Goal: Task Accomplishment & Management: Complete application form

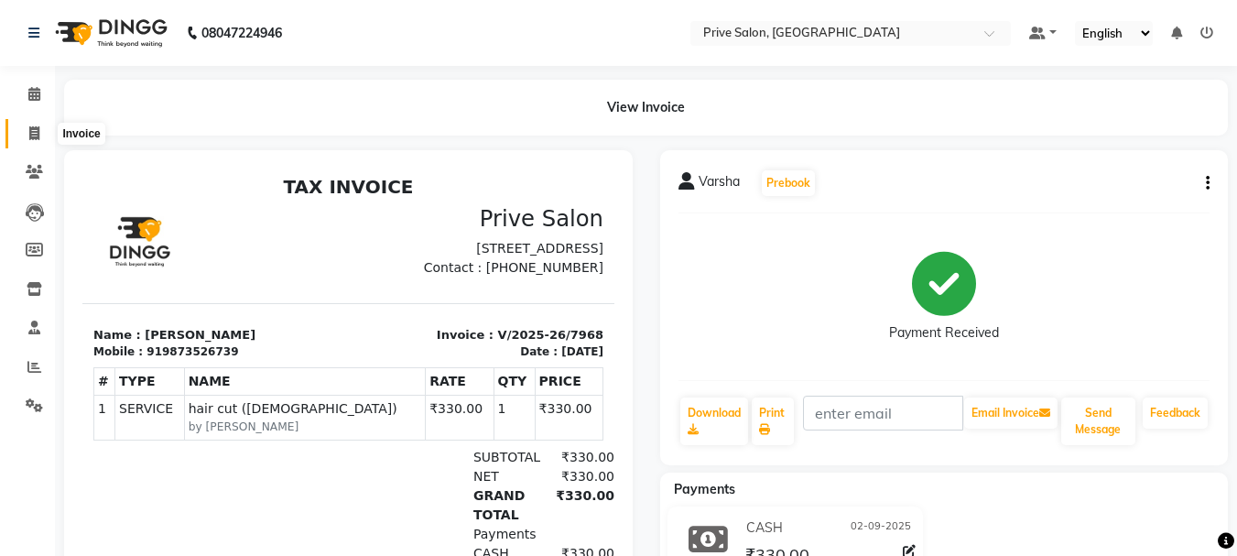
click at [29, 131] on icon at bounding box center [34, 133] width 10 height 14
select select "service"
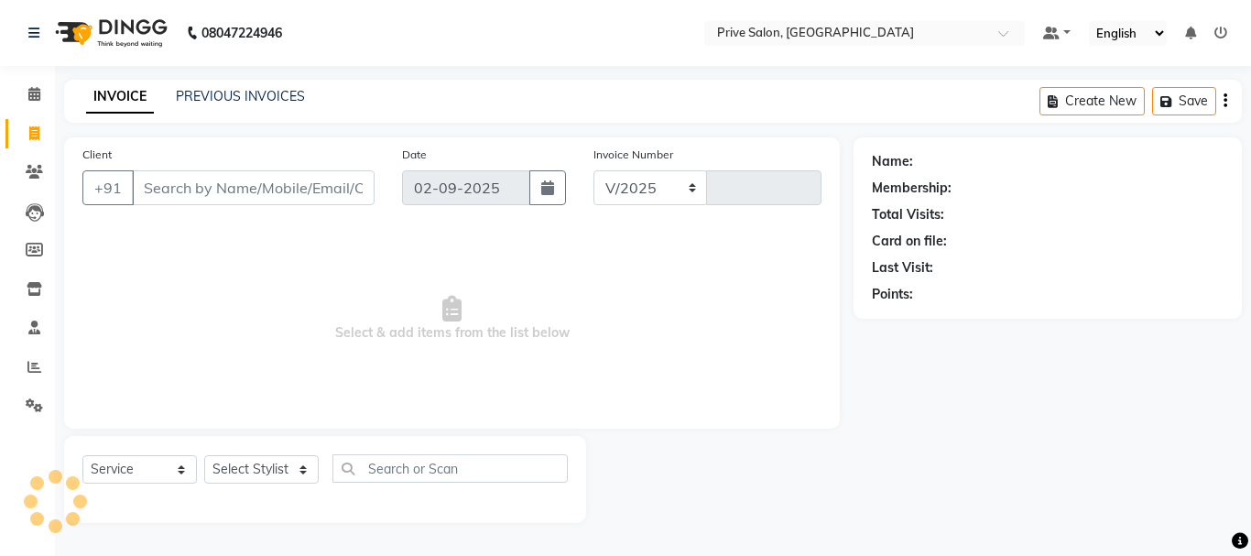
select select "136"
type input "7969"
click at [253, 461] on select "Select Stylist" at bounding box center [261, 469] width 114 height 28
click at [518, 366] on span "Select & add items from the list below" at bounding box center [451, 318] width 739 height 183
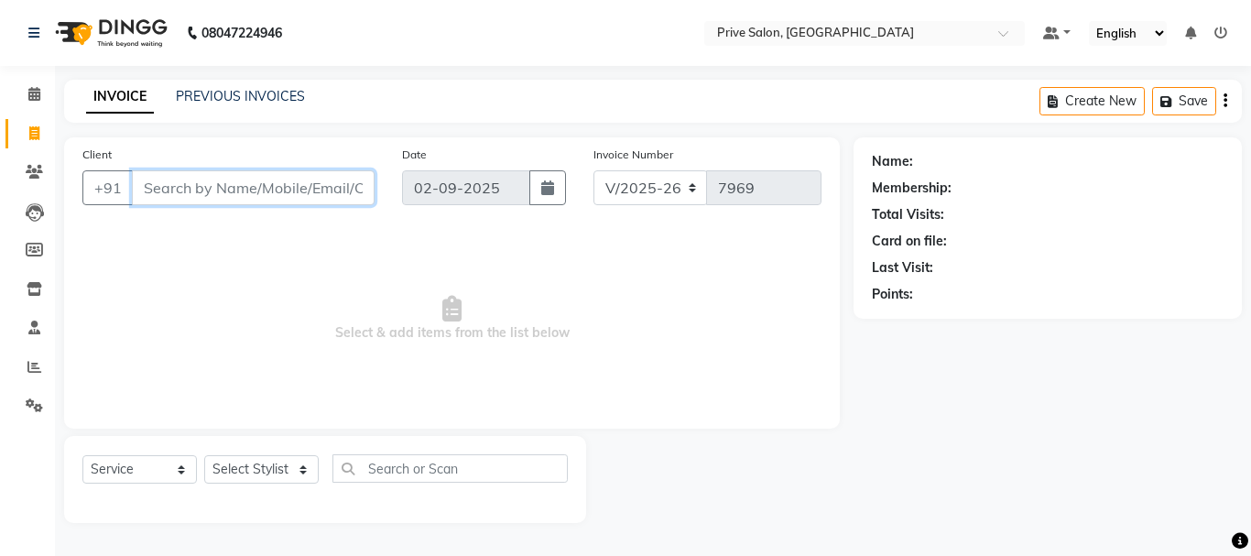
click at [310, 177] on input "Client" at bounding box center [253, 187] width 243 height 35
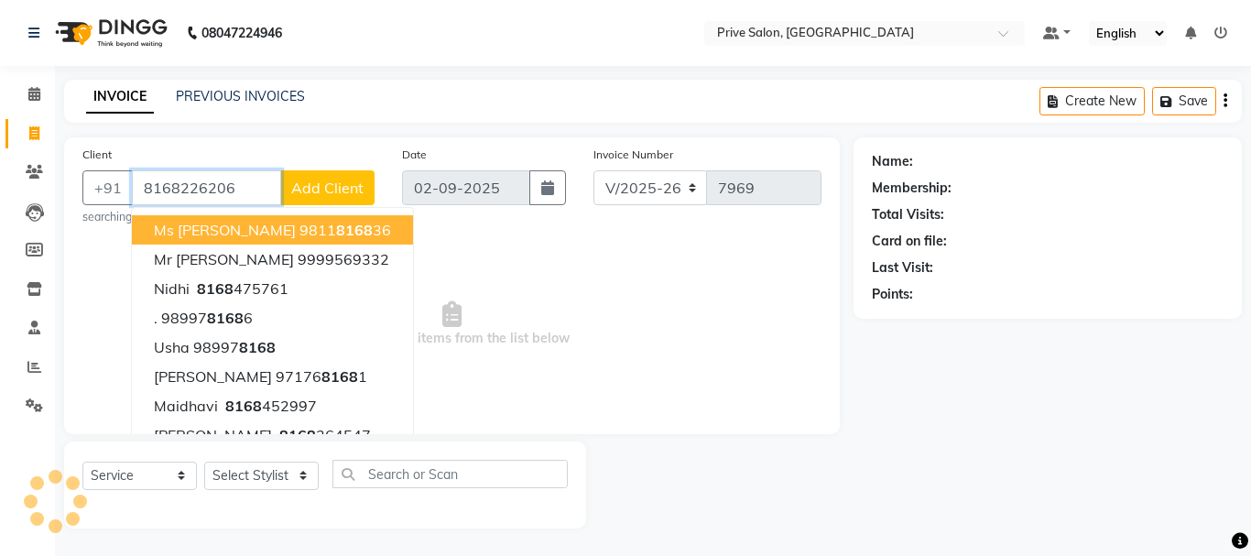
type input "8168226206"
click at [571, 318] on span "Select & add items from the list below" at bounding box center [451, 324] width 739 height 183
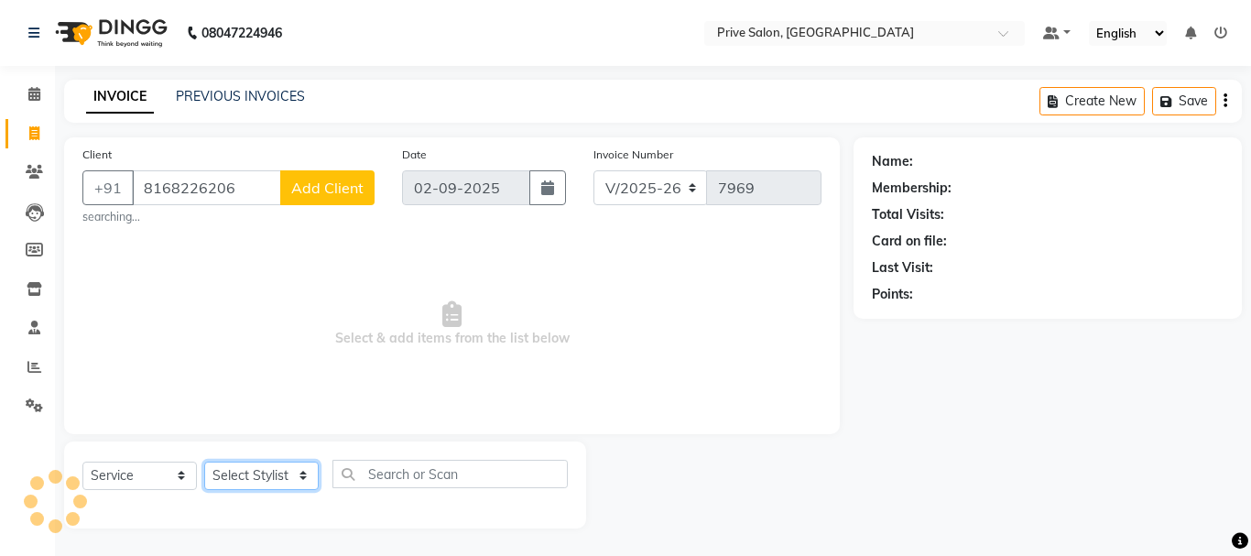
click at [265, 476] on select "Select Stylist amit ARJUN [PERSON_NAME] [PERSON_NAME] GOLU [PERSON_NAME] isha […" at bounding box center [261, 476] width 114 height 28
select select "71282"
click at [204, 462] on select "Select Stylist amit ARJUN [PERSON_NAME] [PERSON_NAME] GOLU [PERSON_NAME] isha […" at bounding box center [261, 476] width 114 height 28
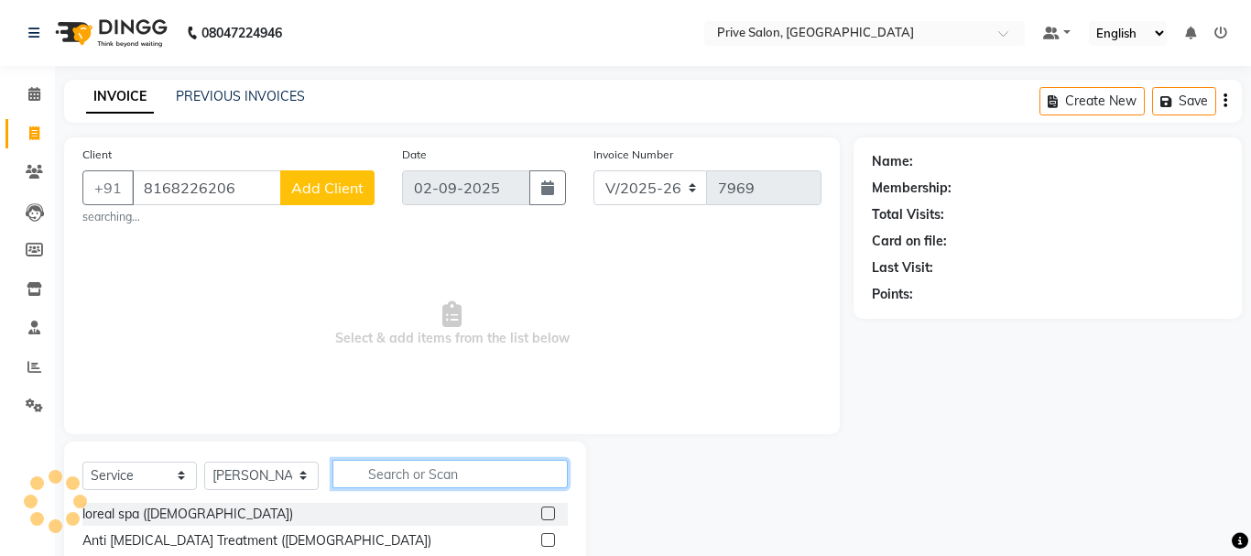
click at [445, 473] on input "text" at bounding box center [449, 474] width 235 height 28
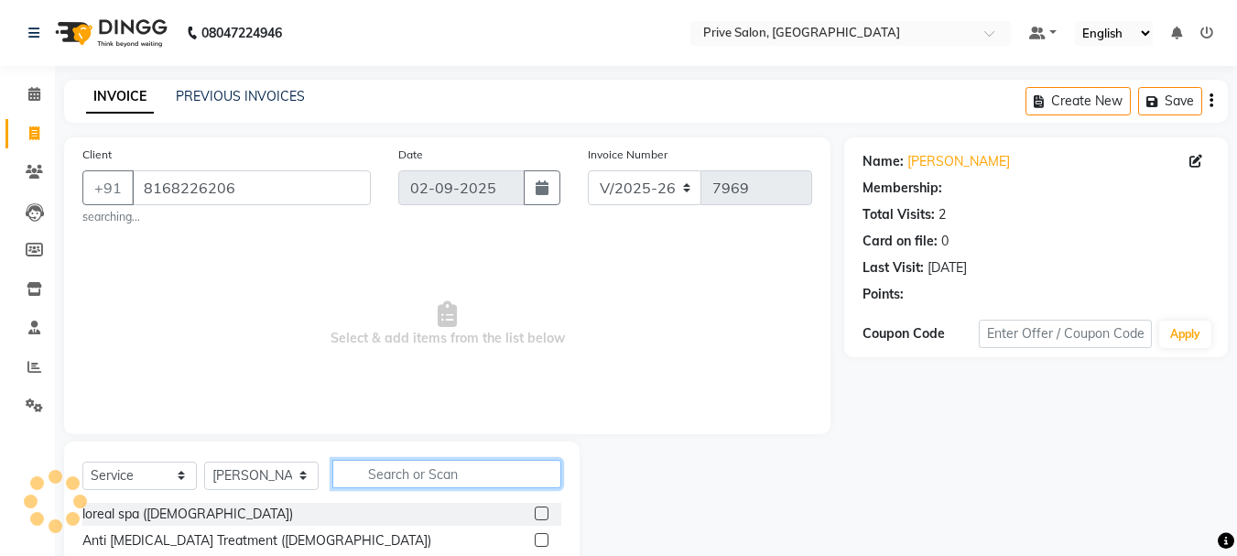
select select "1: Object"
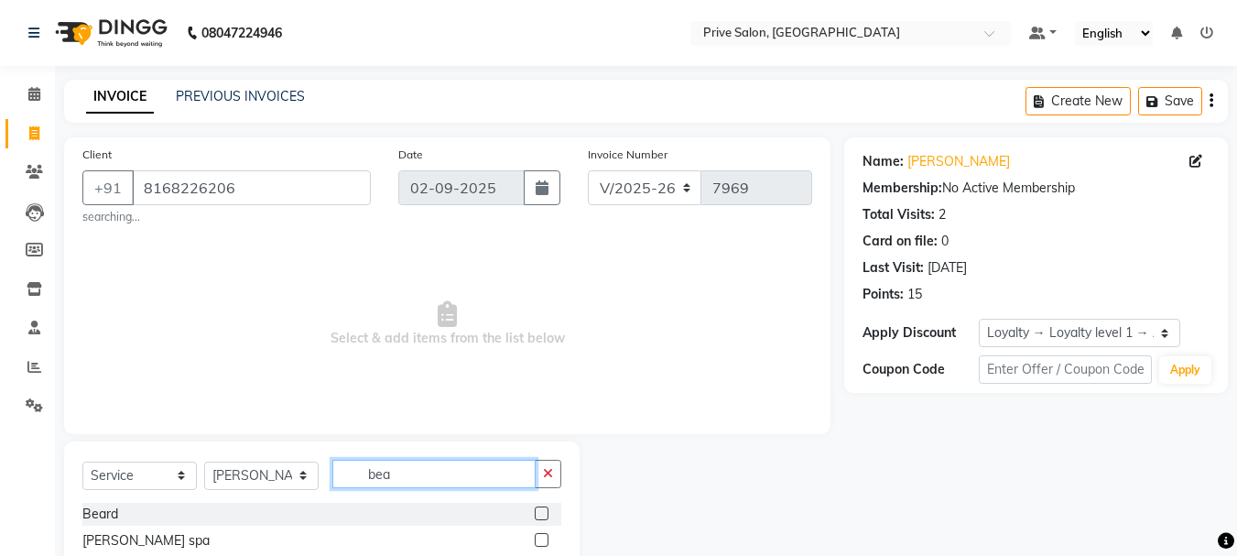
type input "bea"
click at [541, 505] on div at bounding box center [548, 514] width 27 height 23
click at [538, 511] on label at bounding box center [542, 513] width 14 height 14
click at [538, 511] on input "checkbox" at bounding box center [541, 514] width 12 height 12
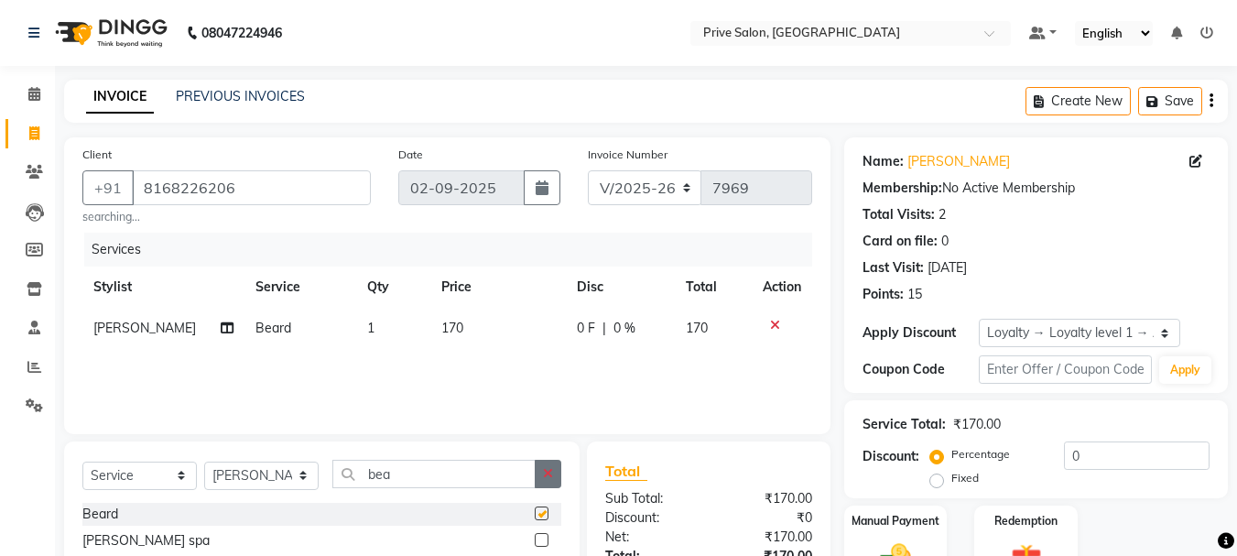
checkbox input "false"
click at [543, 471] on icon "button" at bounding box center [548, 473] width 10 height 13
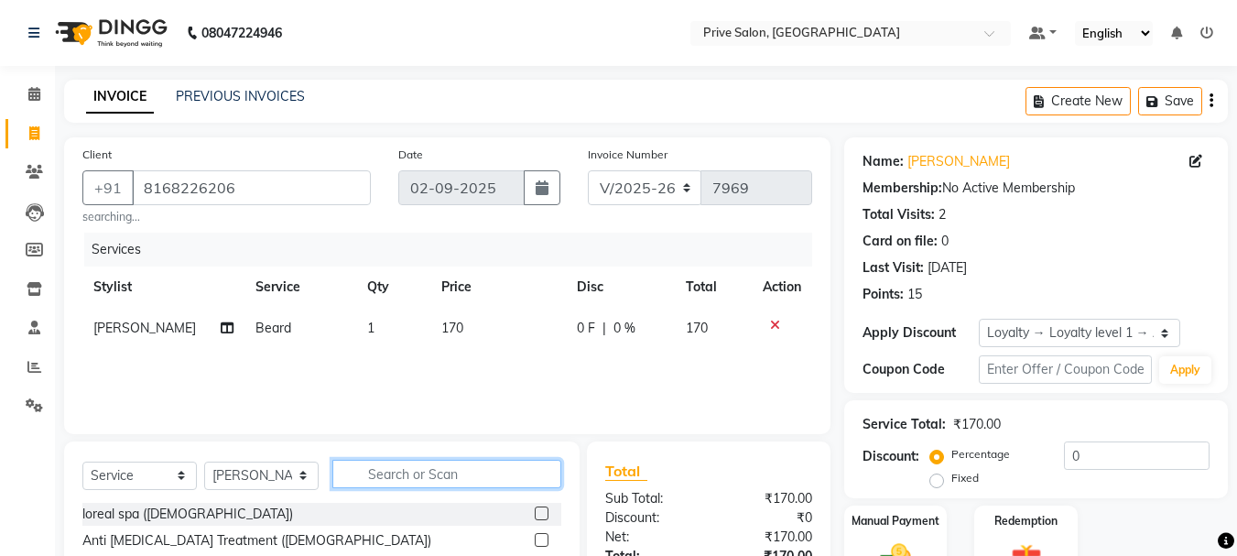
click at [522, 473] on input "text" at bounding box center [446, 474] width 229 height 28
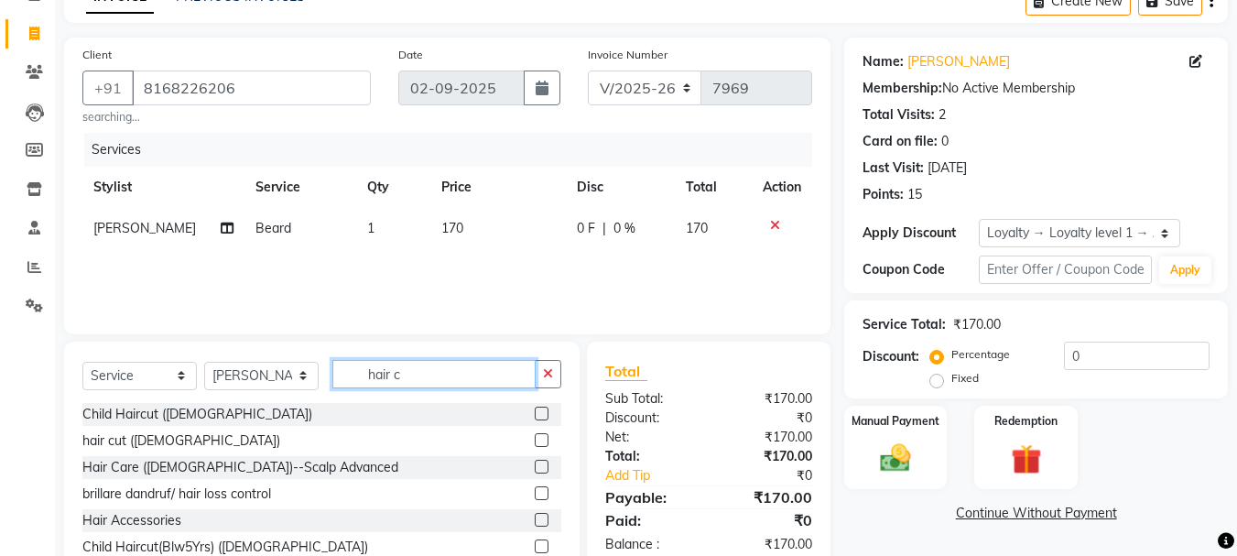
scroll to position [183, 0]
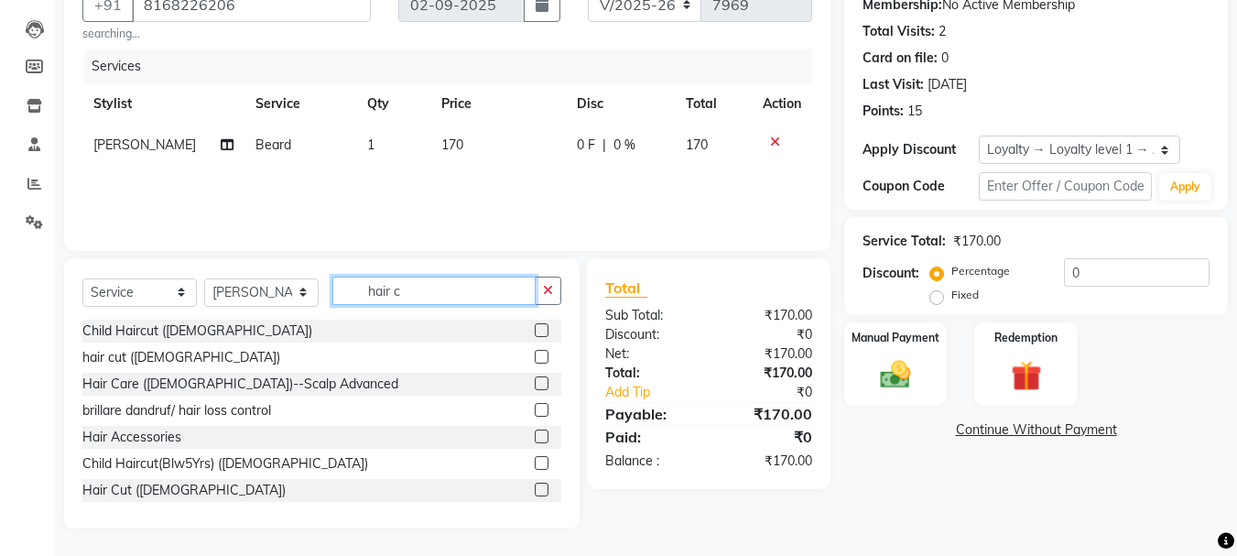
type input "hair c"
click at [772, 142] on icon at bounding box center [775, 142] width 10 height 13
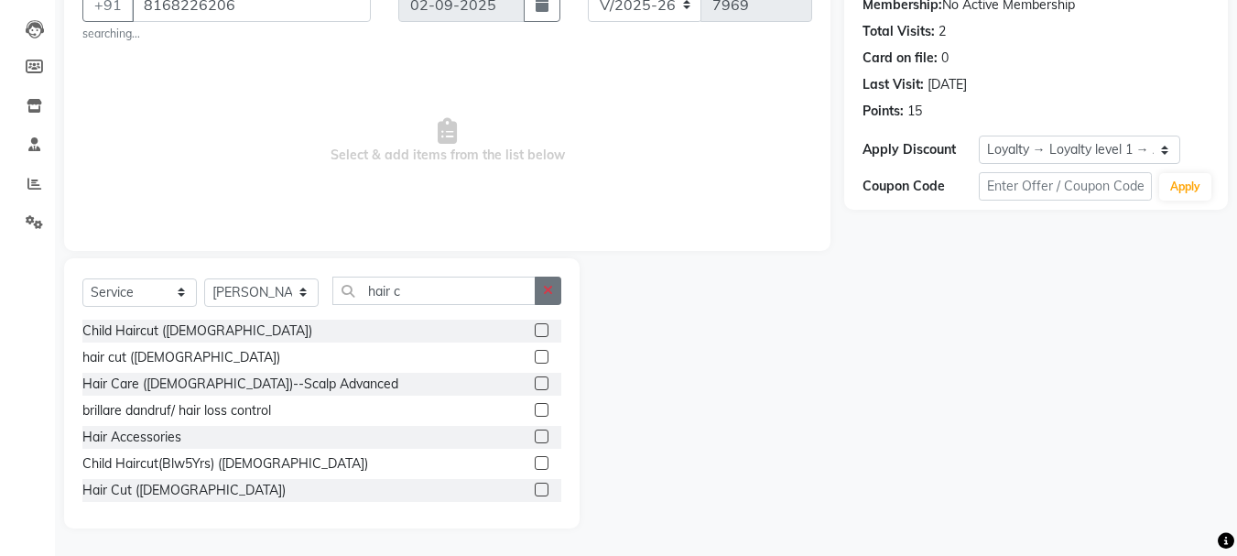
click at [546, 290] on icon "button" at bounding box center [548, 290] width 10 height 13
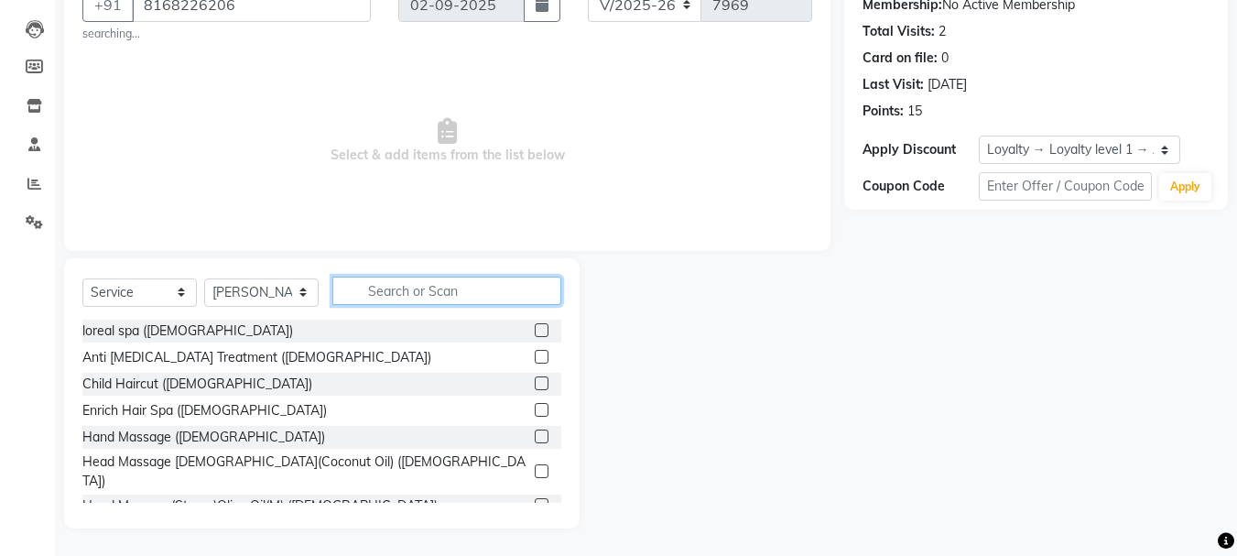
click at [533, 290] on input "text" at bounding box center [446, 291] width 229 height 28
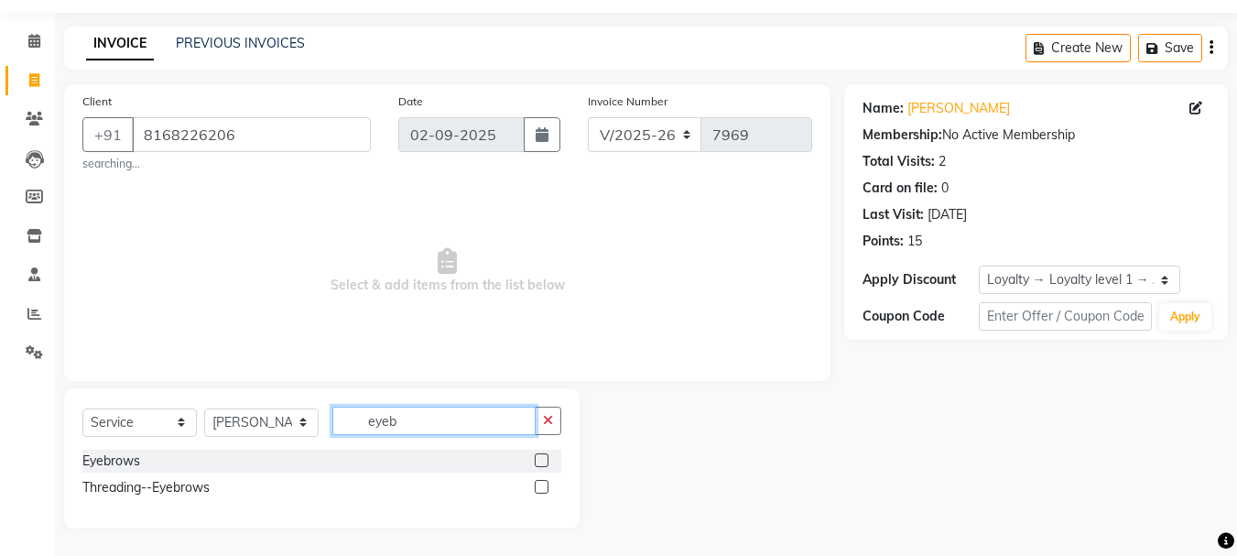
scroll to position [53, 0]
type input "eyeb"
click at [539, 467] on label at bounding box center [542, 460] width 14 height 14
click at [539, 467] on input "checkbox" at bounding box center [541, 461] width 12 height 12
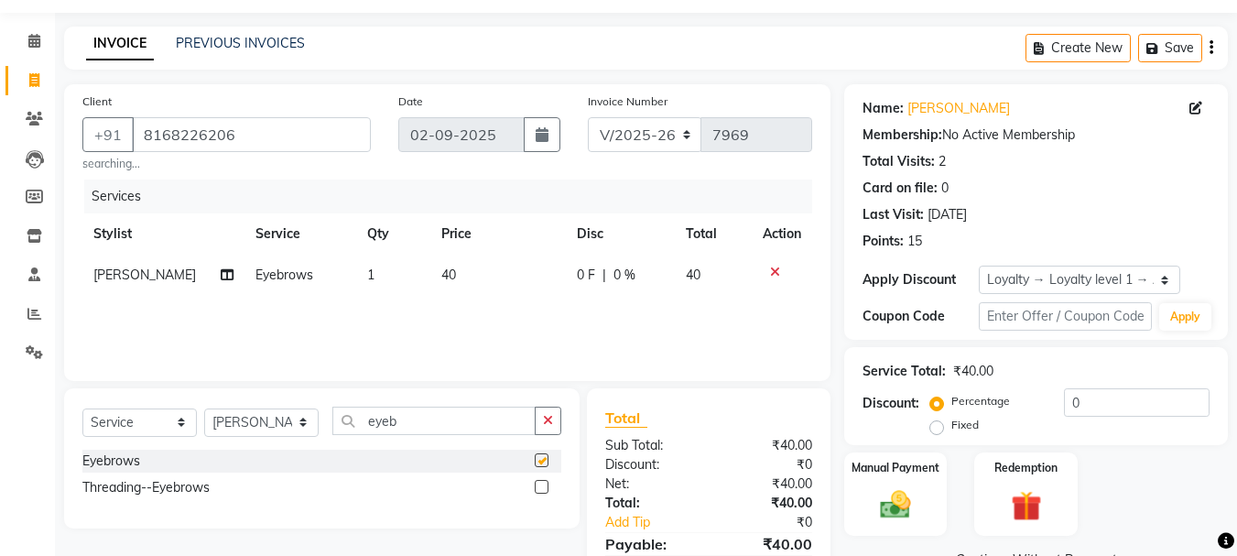
checkbox input "false"
click at [549, 437] on div "Select Service Product Membership Package Voucher Prepaid Gift Card Select Styl…" at bounding box center [321, 428] width 479 height 43
click at [549, 436] on div "Select Service Product Membership Package Voucher Prepaid Gift Card Select Styl…" at bounding box center [321, 428] width 479 height 43
click at [549, 431] on button "button" at bounding box center [548, 421] width 27 height 28
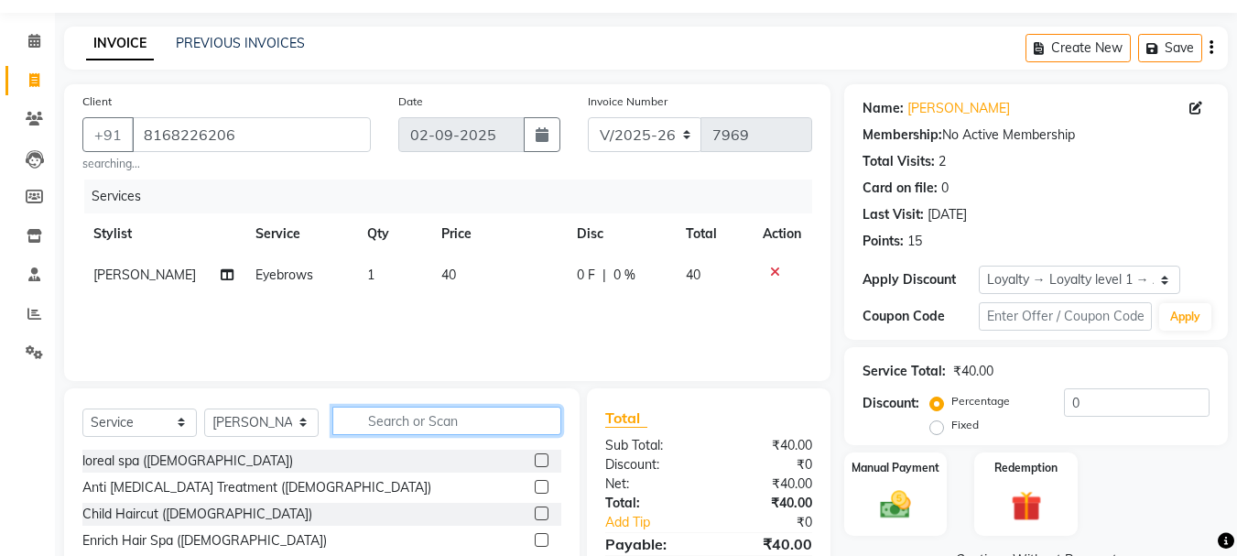
click at [539, 431] on input "text" at bounding box center [446, 421] width 229 height 28
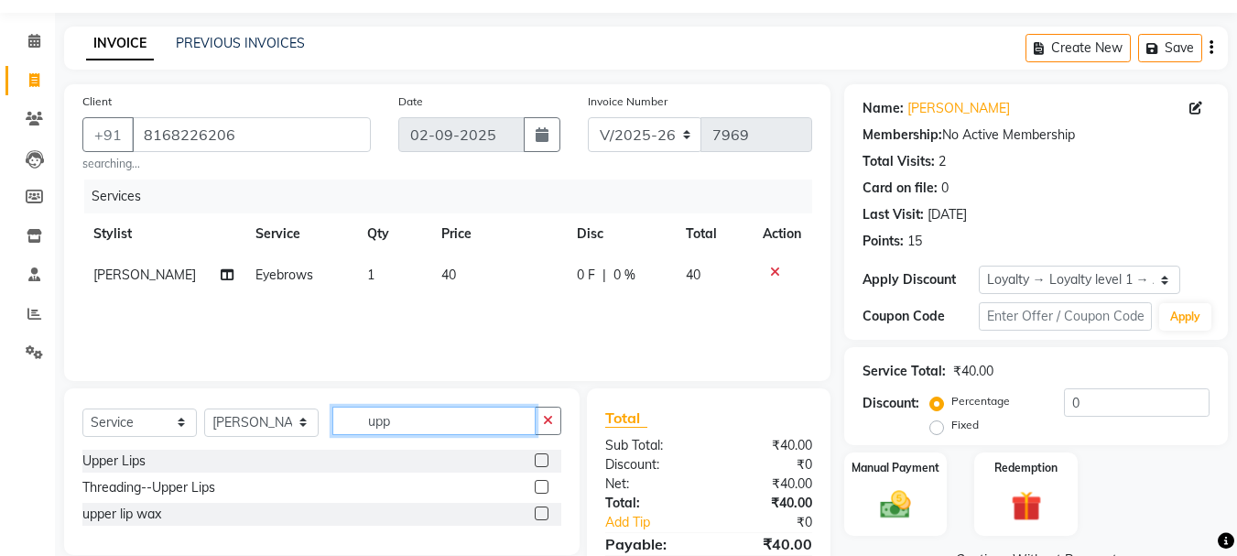
type input "upp"
click at [541, 461] on label at bounding box center [542, 460] width 14 height 14
click at [541, 461] on input "checkbox" at bounding box center [541, 461] width 12 height 12
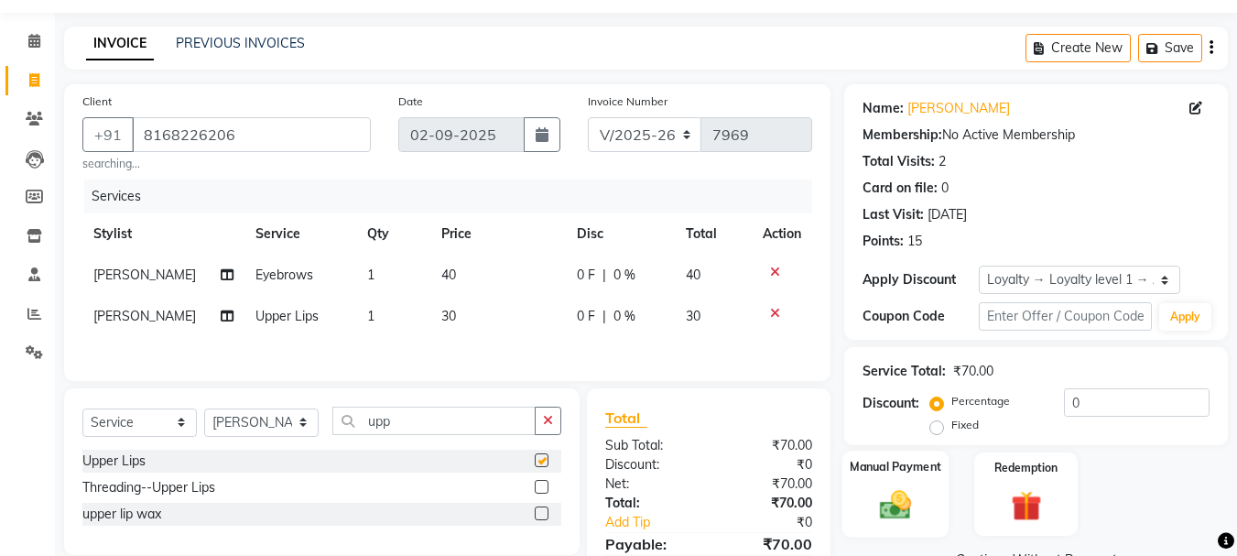
checkbox input "false"
click at [889, 514] on img at bounding box center [895, 504] width 51 height 37
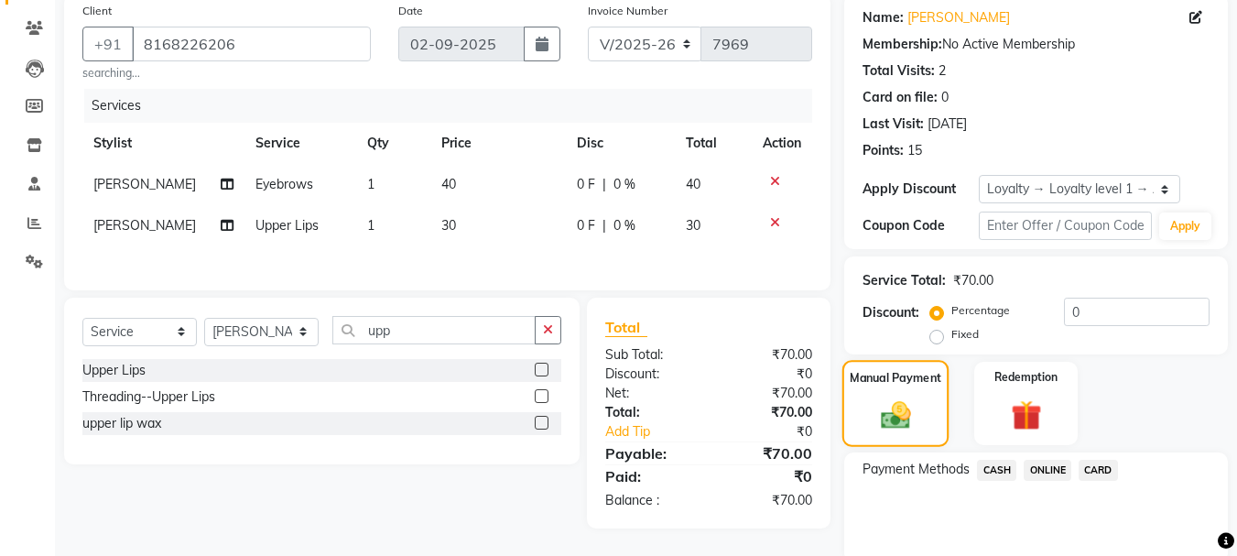
scroll to position [215, 0]
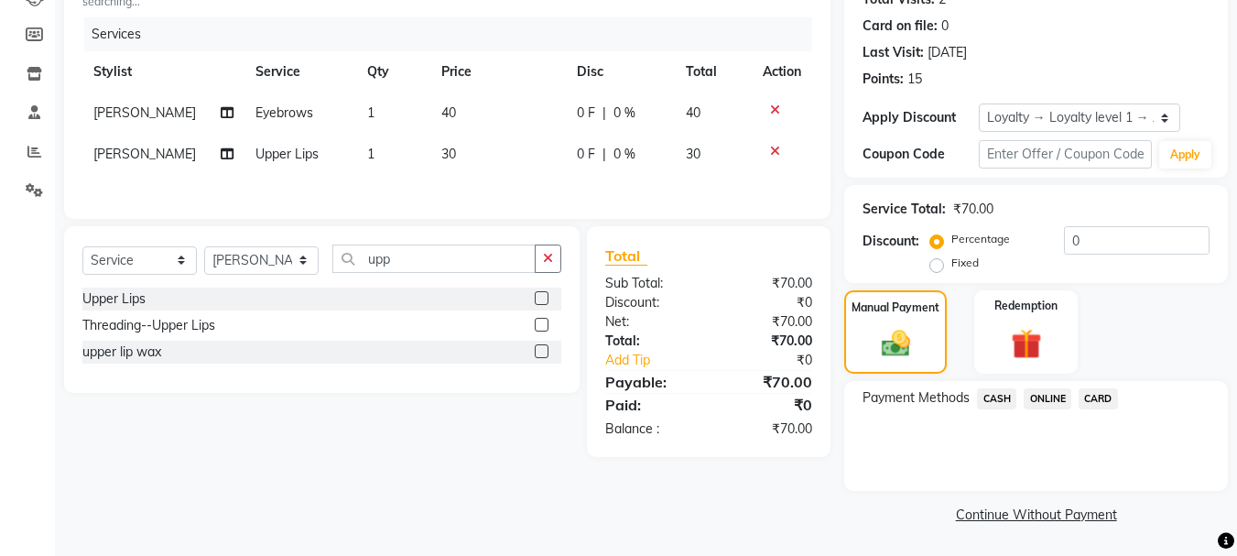
click at [994, 402] on span "CASH" at bounding box center [996, 398] width 39 height 21
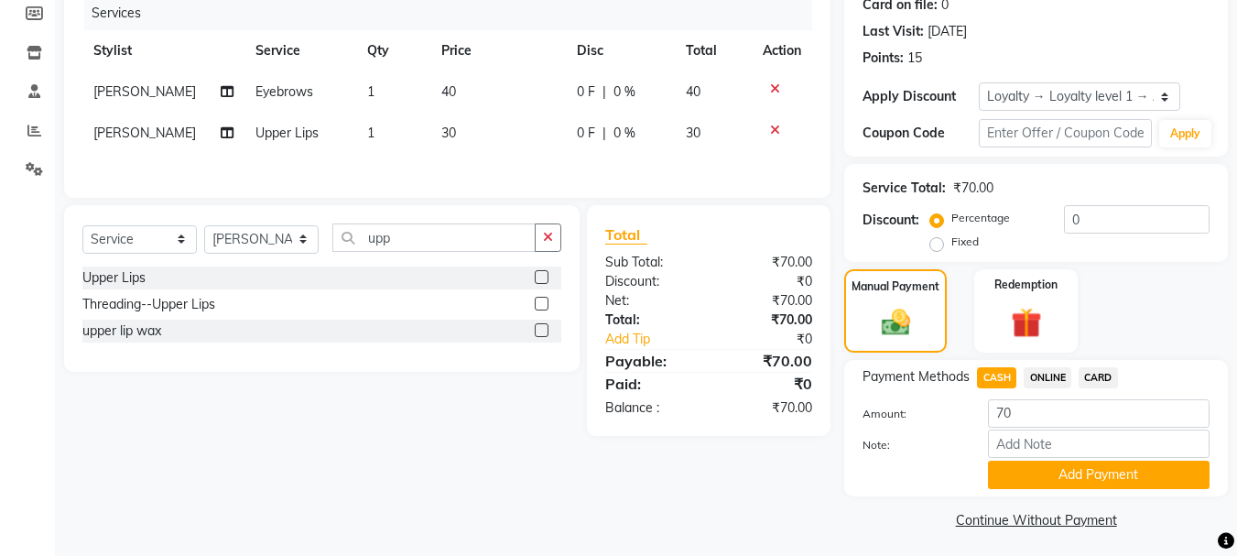
scroll to position [242, 0]
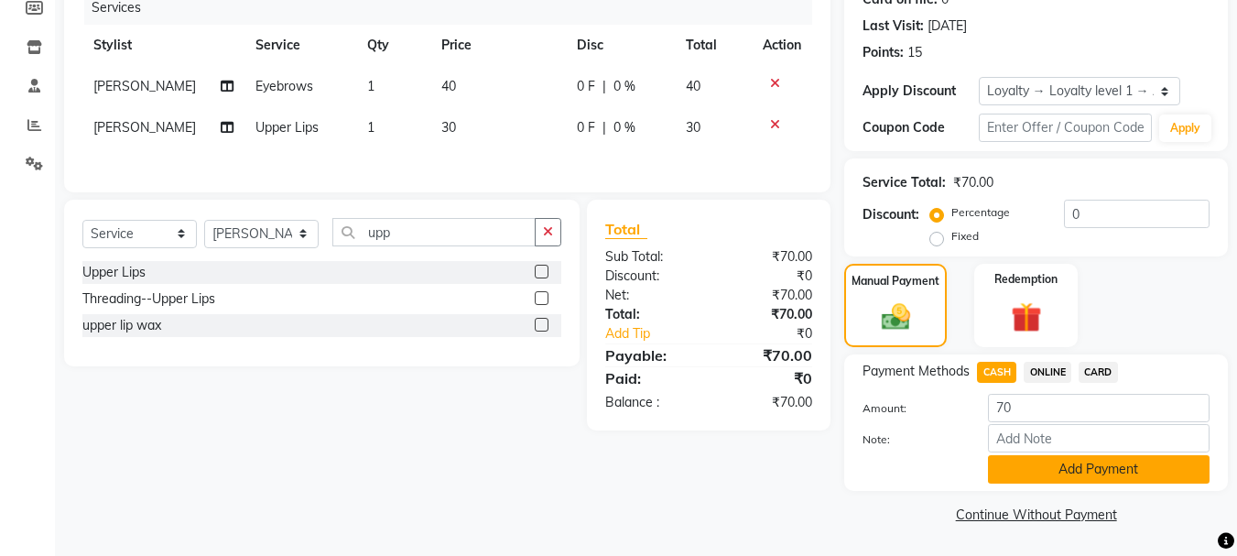
click at [1034, 464] on button "Add Payment" at bounding box center [1099, 469] width 222 height 28
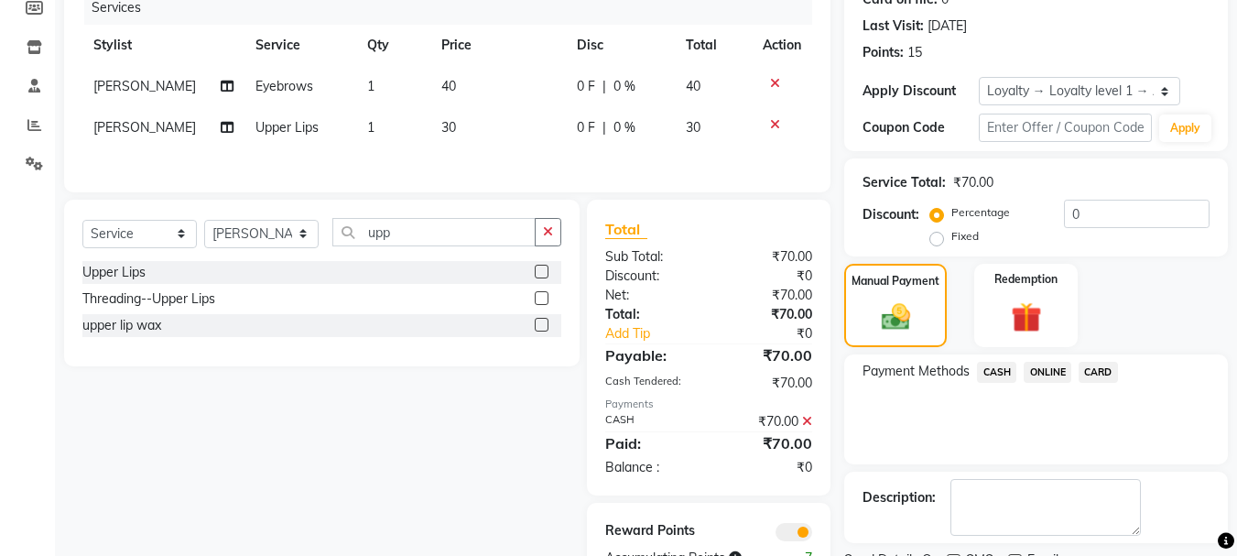
click at [1034, 464] on div "Name: [PERSON_NAME] Membership: No Active Membership Total Visits: 2 Card on fi…" at bounding box center [1042, 251] width 397 height 710
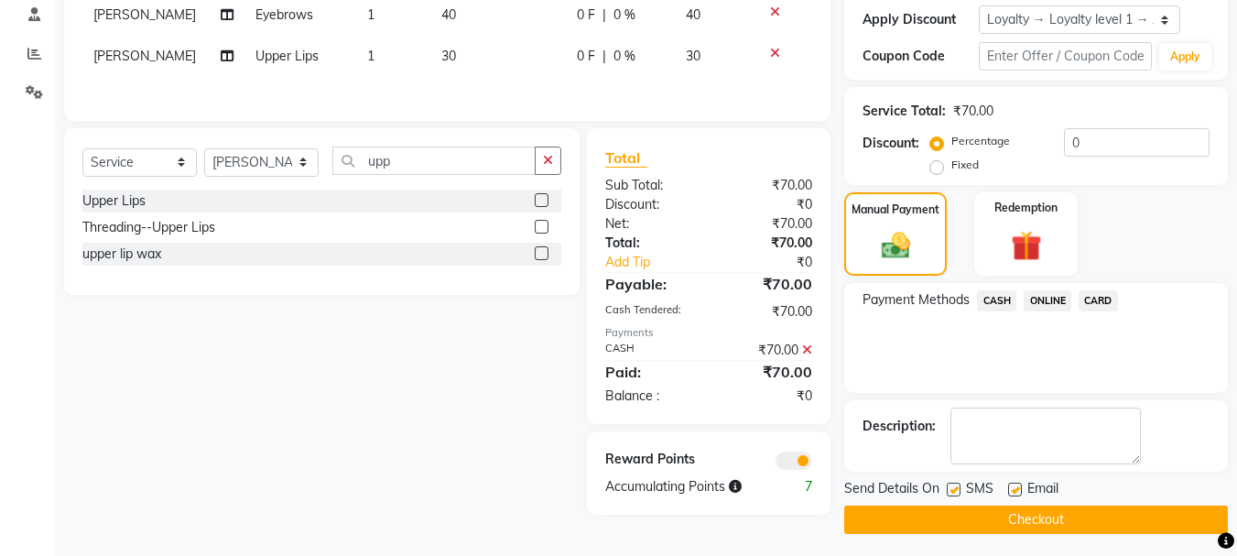
scroll to position [319, 0]
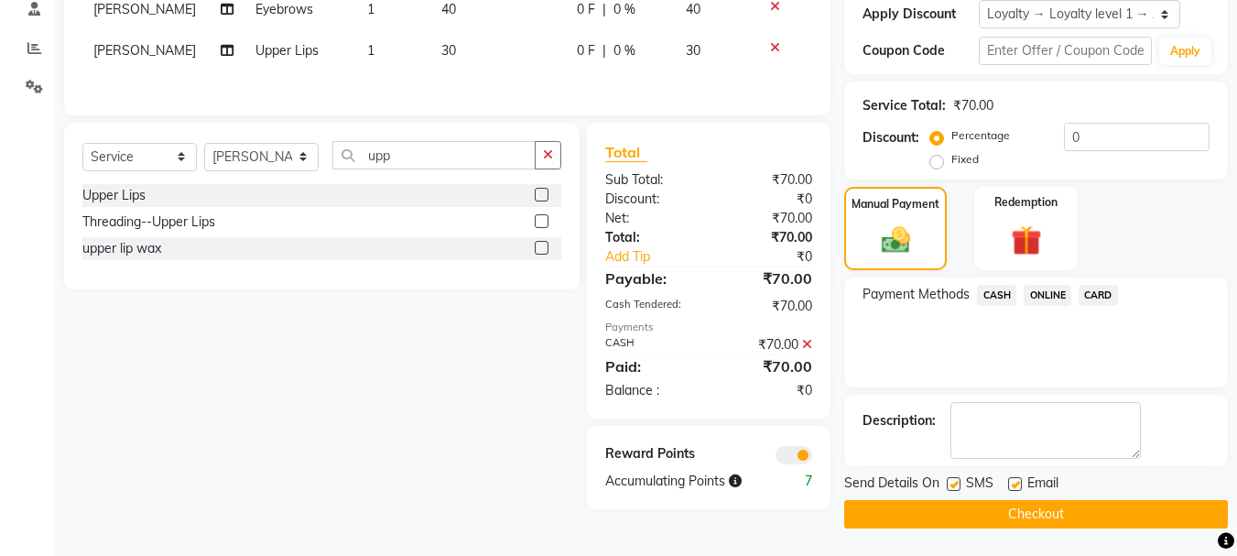
click at [1021, 509] on button "Checkout" at bounding box center [1036, 514] width 384 height 28
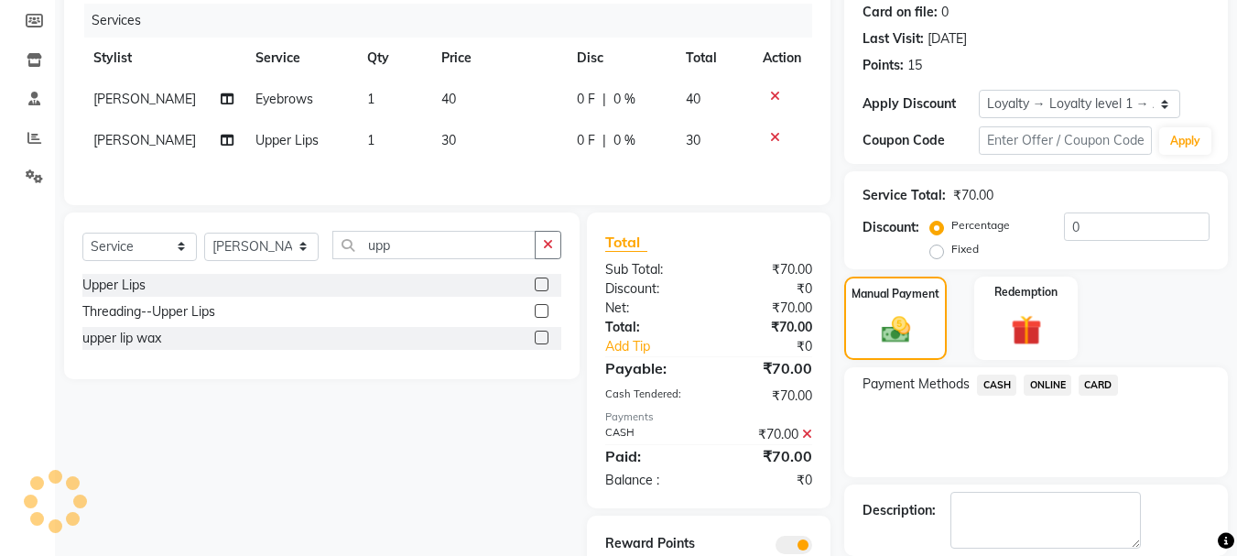
scroll to position [91, 0]
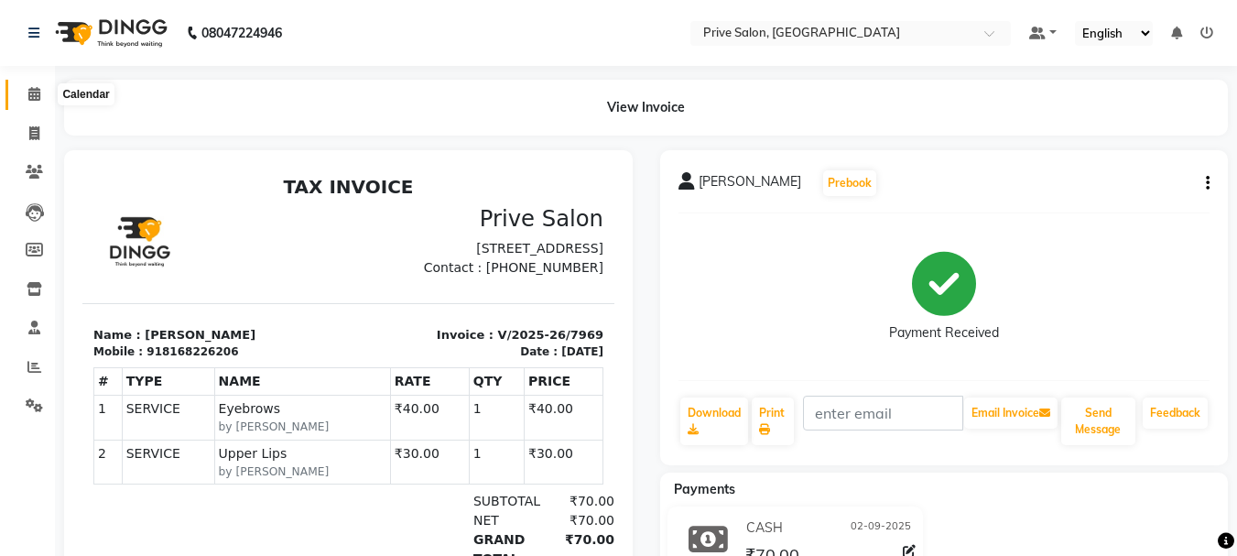
click at [39, 88] on icon at bounding box center [34, 94] width 12 height 14
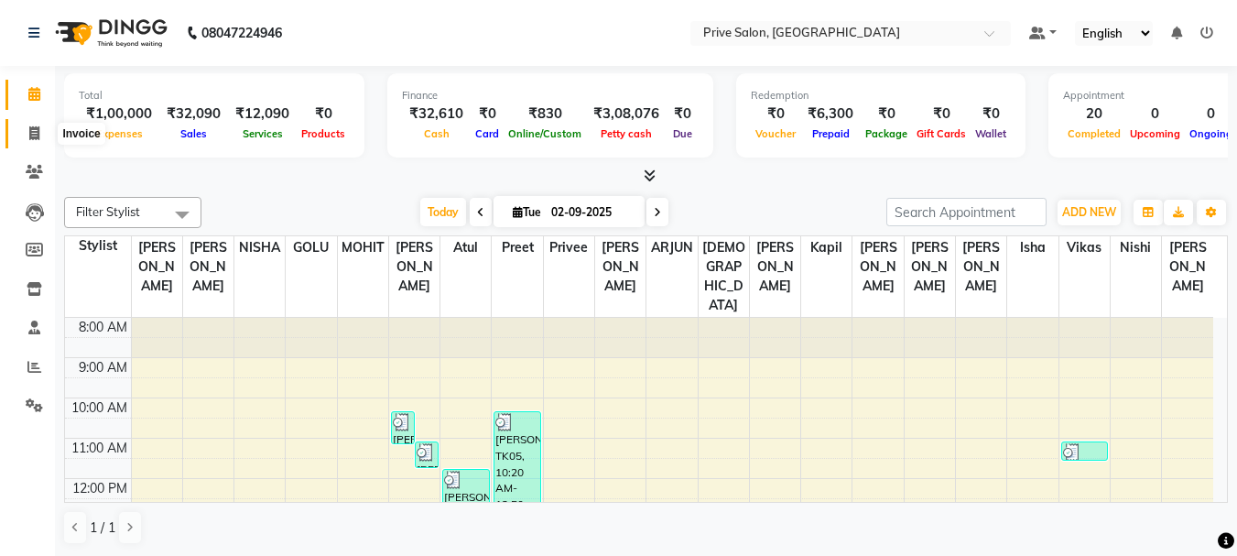
click at [32, 128] on icon at bounding box center [34, 133] width 10 height 14
select select "service"
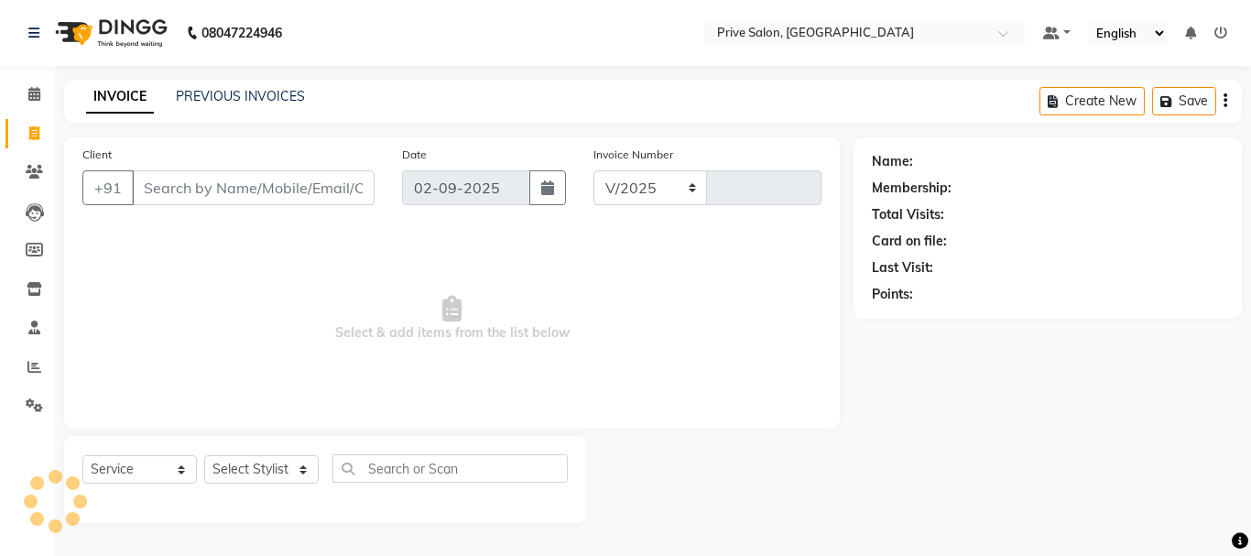
select select "136"
type input "7970"
click at [219, 190] on input "Client" at bounding box center [253, 187] width 243 height 35
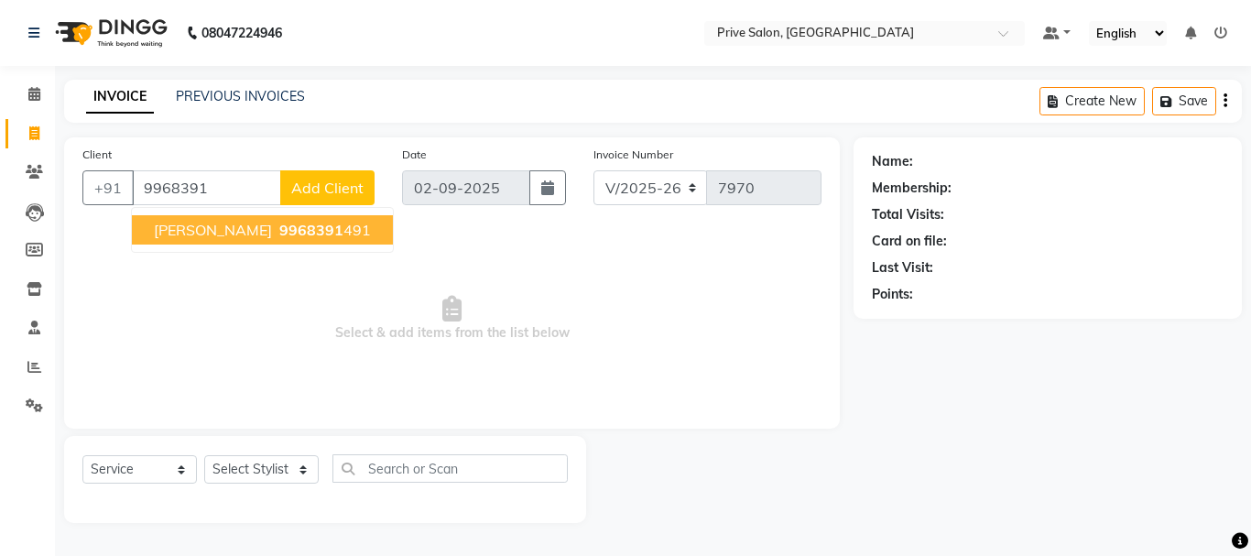
click at [239, 231] on span "Meera Khaneiwal" at bounding box center [213, 230] width 118 height 18
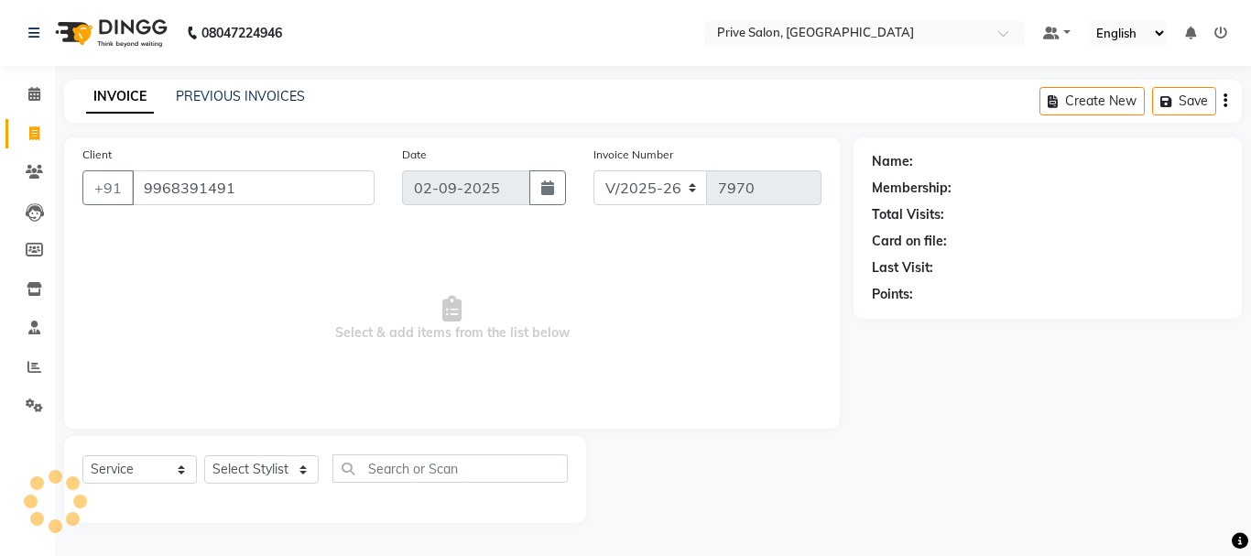
type input "9968391491"
select select "1: Object"
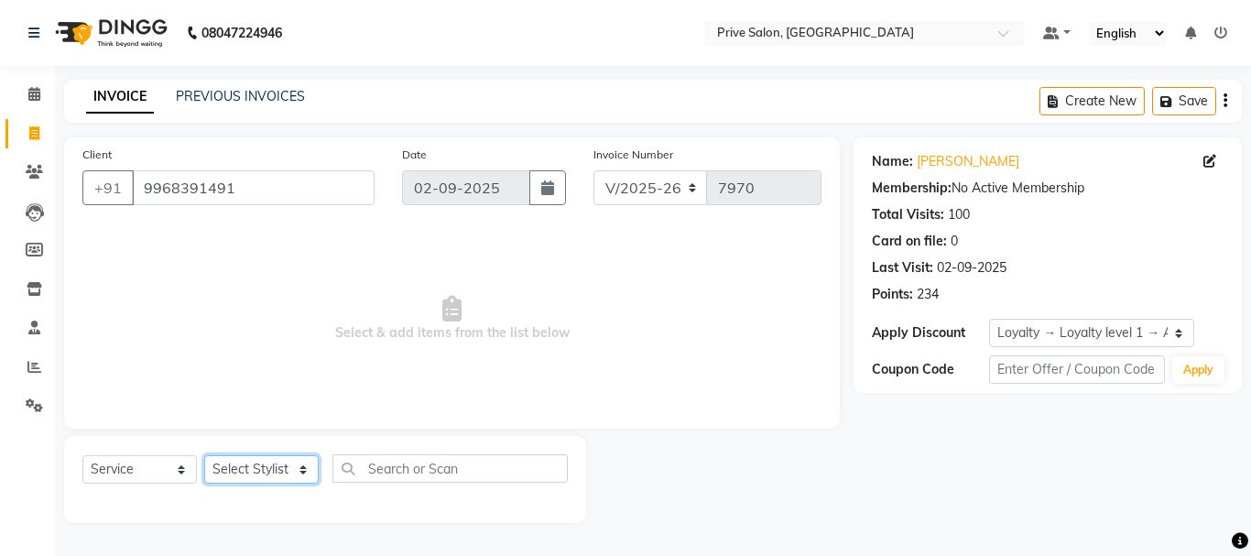
click at [277, 467] on select "Select Stylist amit ARJUN [PERSON_NAME] [PERSON_NAME] GOLU [PERSON_NAME] isha […" at bounding box center [261, 469] width 114 height 28
select select "11904"
click at [204, 455] on select "Select Stylist amit ARJUN [PERSON_NAME] [PERSON_NAME] GOLU [PERSON_NAME] isha […" at bounding box center [261, 469] width 114 height 28
click at [253, 60] on nav "08047224946 Select Location × Prive Salon, Pitampura Default Panel My Panel Eng…" at bounding box center [625, 33] width 1251 height 66
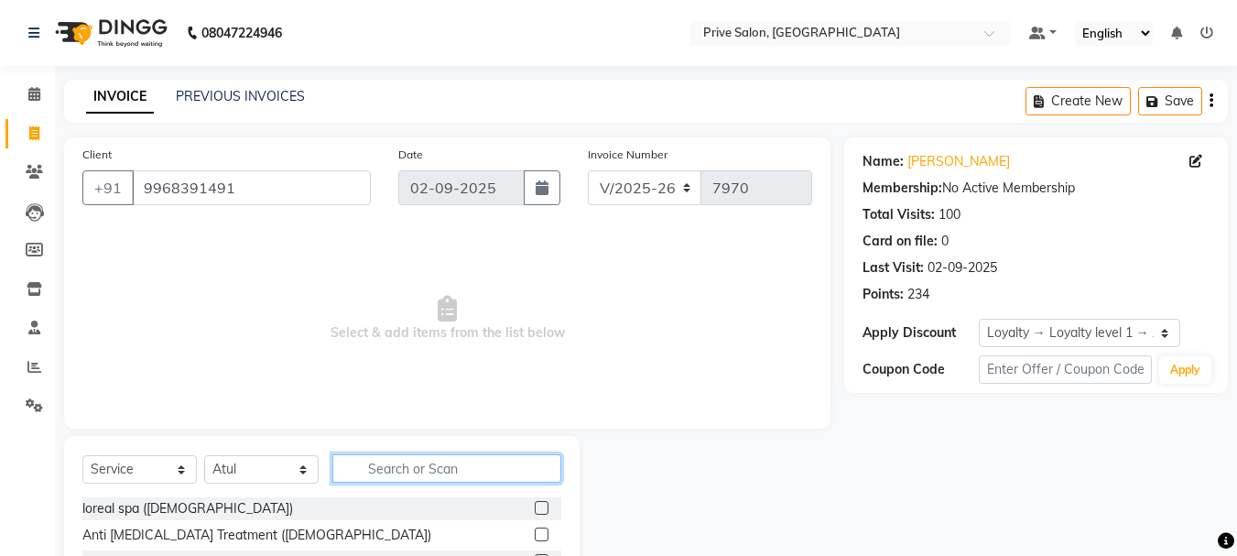
click at [412, 474] on input "text" at bounding box center [446, 468] width 229 height 28
type input "inoa"
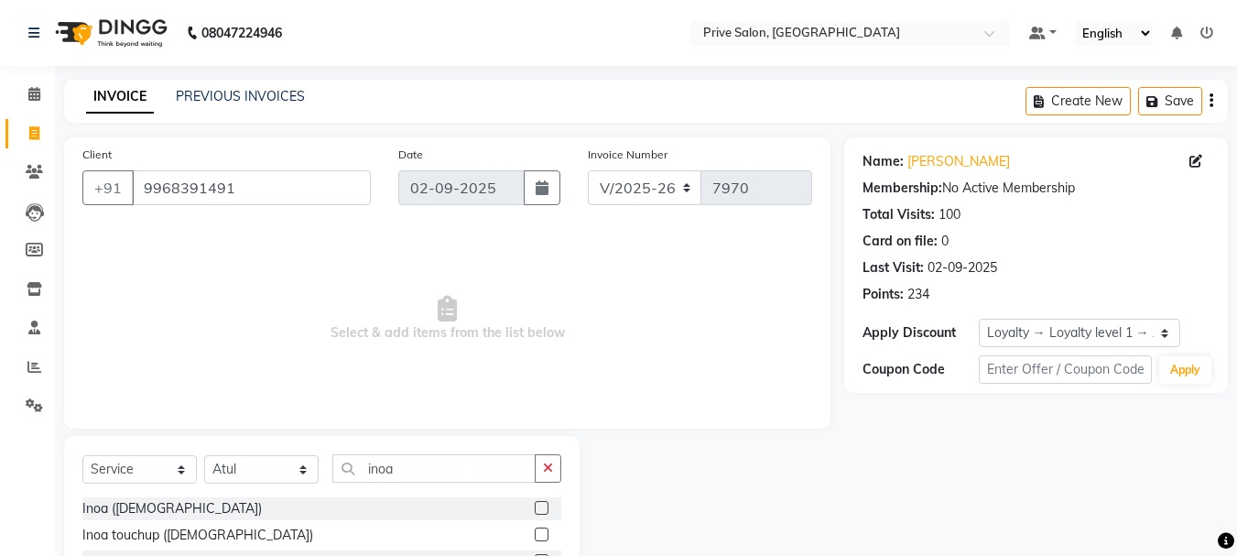
click at [548, 529] on label at bounding box center [542, 535] width 14 height 14
click at [547, 529] on input "checkbox" at bounding box center [541, 535] width 12 height 12
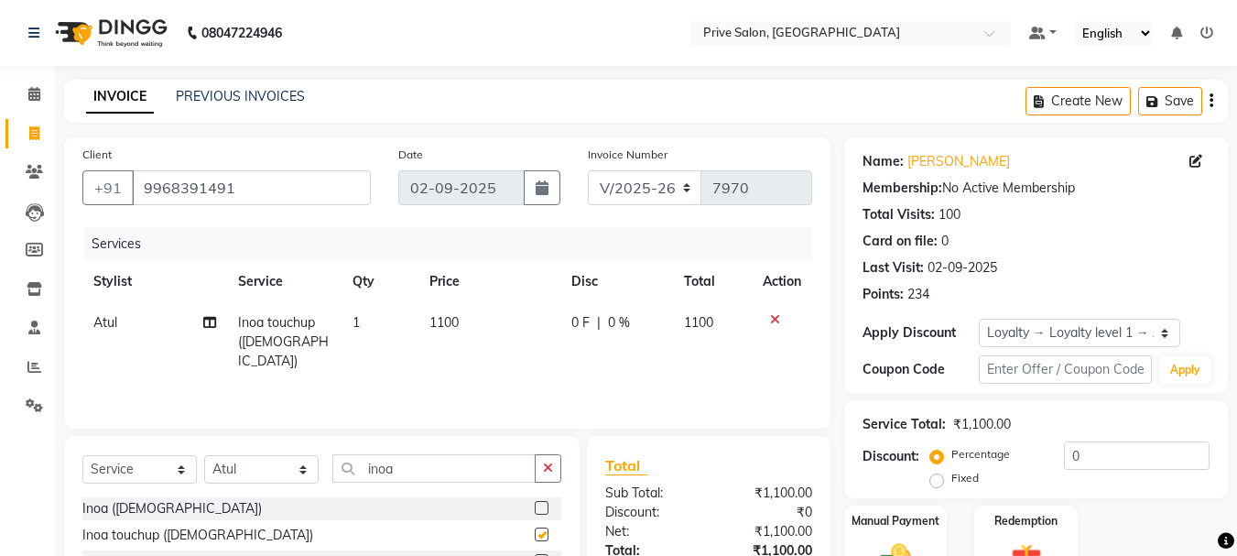
checkbox input "false"
click at [291, 471] on select "Select Stylist amit ARJUN [PERSON_NAME] [PERSON_NAME] GOLU [PERSON_NAME] isha […" at bounding box center [261, 469] width 114 height 28
select select "77212"
click at [204, 455] on select "Select Stylist amit ARJUN [PERSON_NAME] [PERSON_NAME] GOLU [PERSON_NAME] isha […" at bounding box center [261, 469] width 114 height 28
click at [547, 470] on icon "button" at bounding box center [548, 468] width 10 height 13
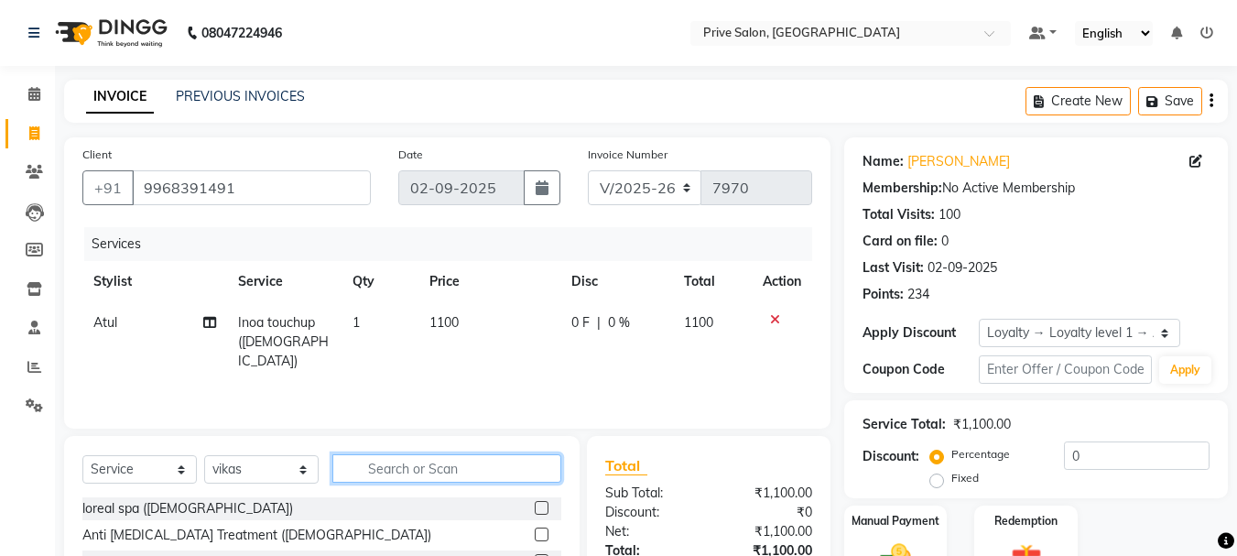
click at [529, 469] on input "text" at bounding box center [446, 468] width 229 height 28
type input "headwa"
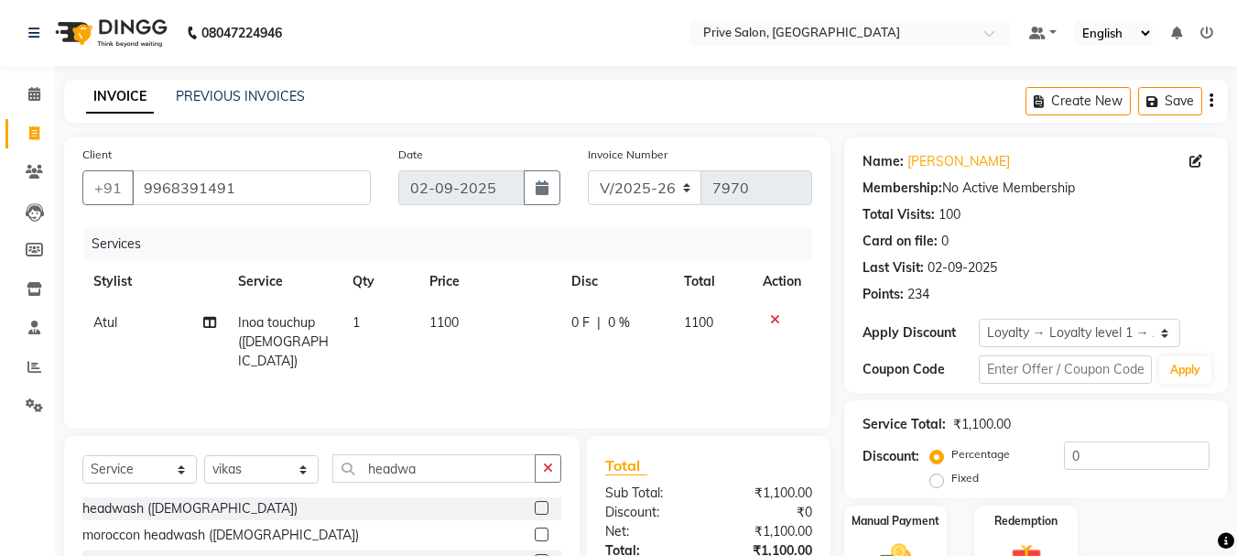
click at [540, 507] on label at bounding box center [542, 508] width 14 height 14
click at [540, 507] on input "checkbox" at bounding box center [541, 509] width 12 height 12
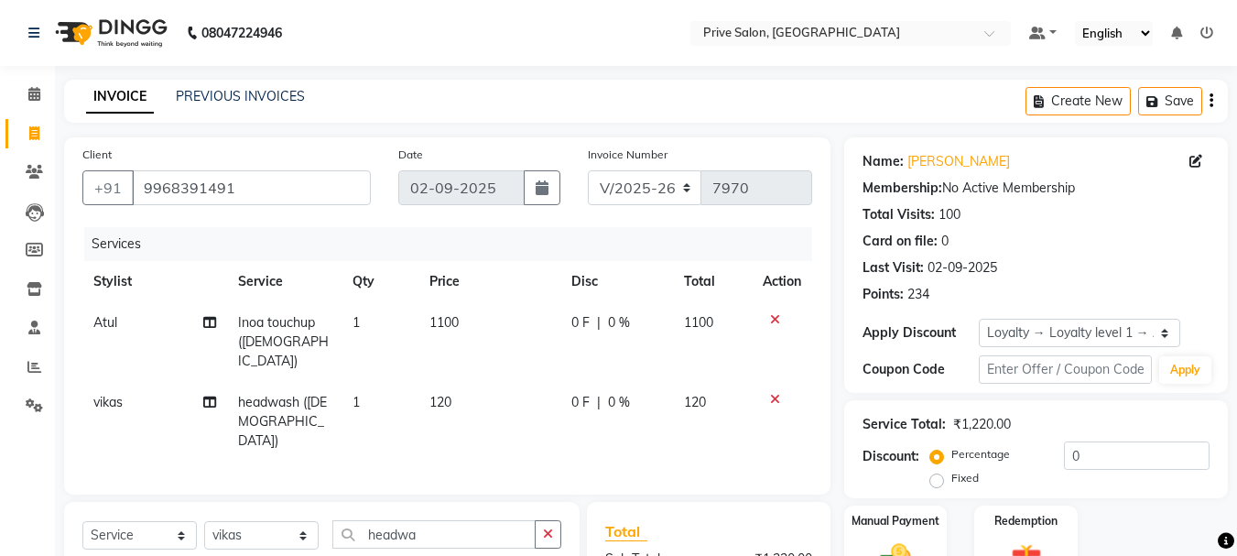
checkbox input "false"
click at [462, 382] on td "120" at bounding box center [490, 422] width 142 height 80
select select "77212"
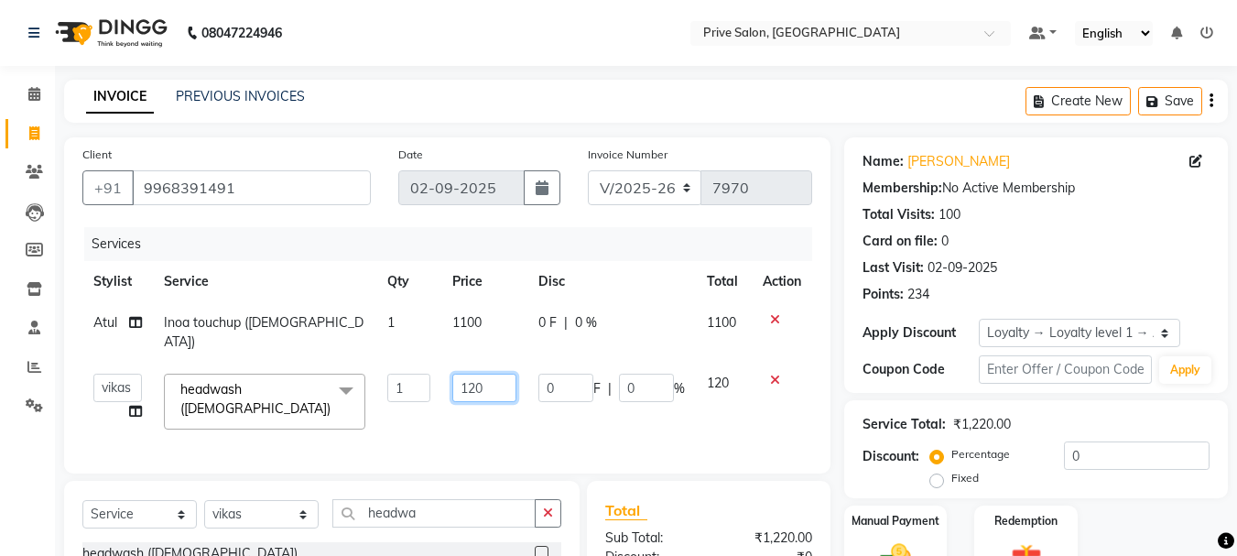
click at [475, 374] on input "120" at bounding box center [483, 388] width 63 height 28
type input "100"
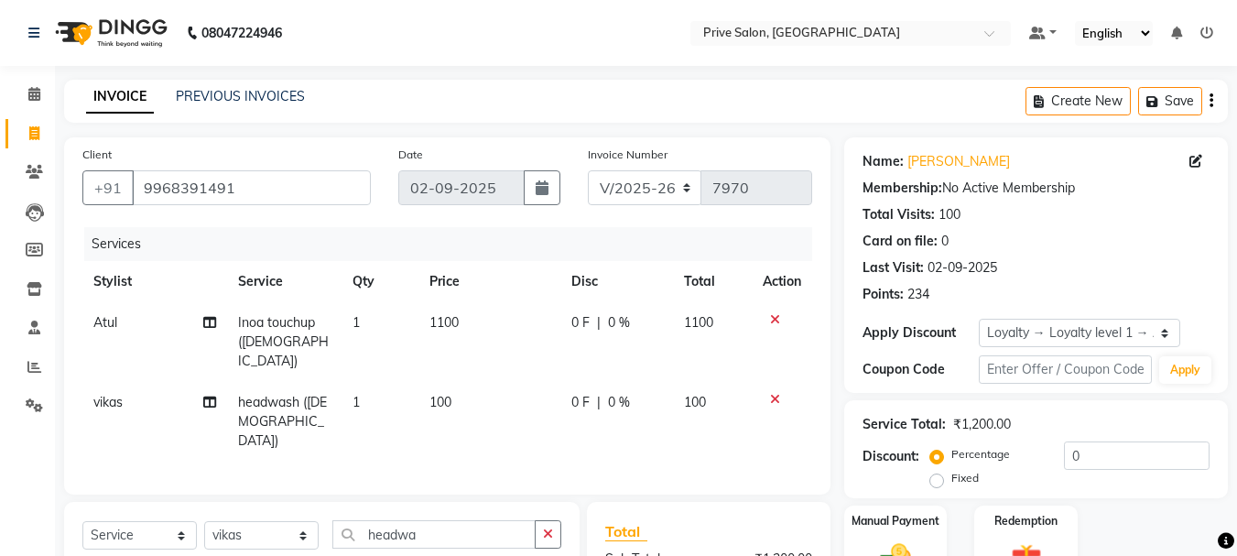
click at [453, 17] on nav "08047224946 Select Location × Prive Salon, Pitampura Default Panel My Panel Eng…" at bounding box center [618, 33] width 1237 height 66
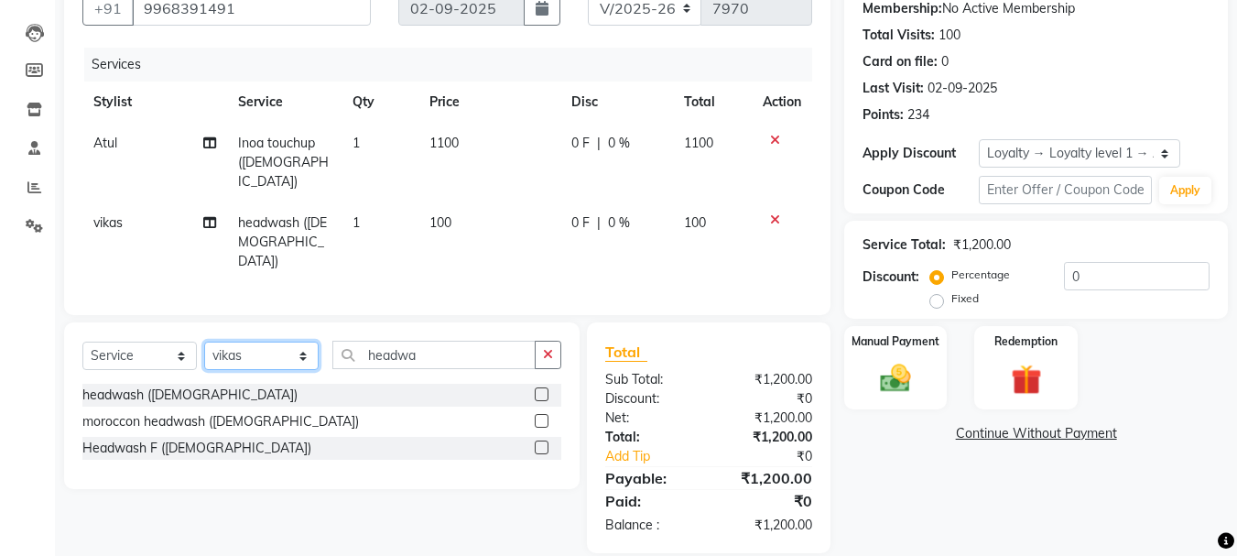
click at [271, 342] on select "Select Stylist amit ARJUN [PERSON_NAME] [PERSON_NAME] GOLU [PERSON_NAME] isha […" at bounding box center [261, 356] width 114 height 28
select select "26772"
click at [204, 342] on select "Select Stylist amit ARJUN [PERSON_NAME] [PERSON_NAME] GOLU [PERSON_NAME] isha […" at bounding box center [261, 356] width 114 height 28
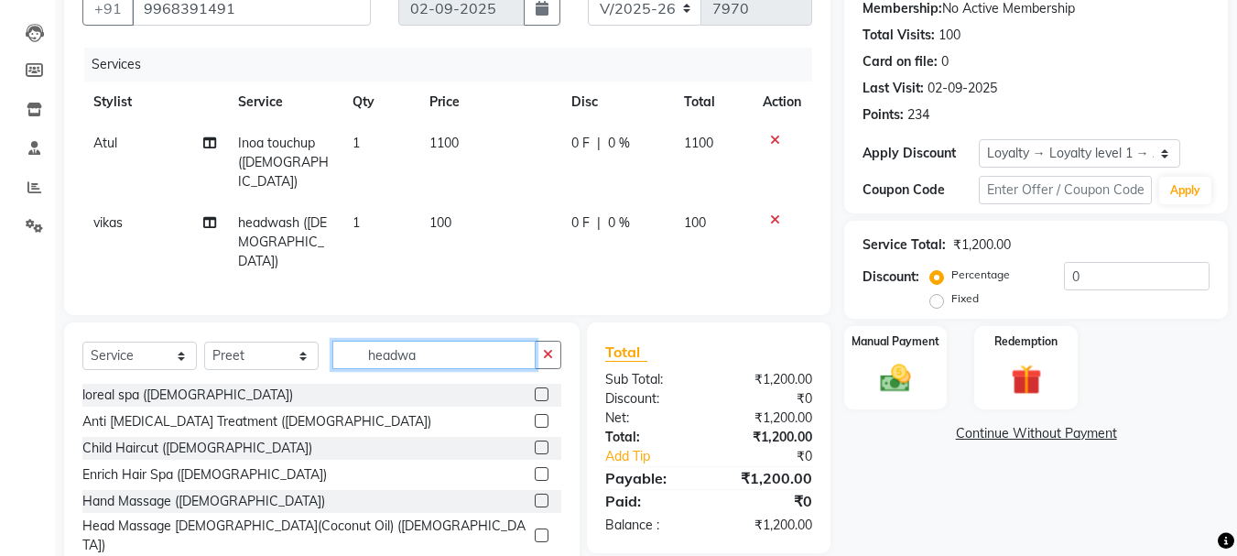
click at [511, 341] on input "headwa" at bounding box center [433, 355] width 203 height 28
click at [510, 341] on input "headwa" at bounding box center [433, 355] width 203 height 28
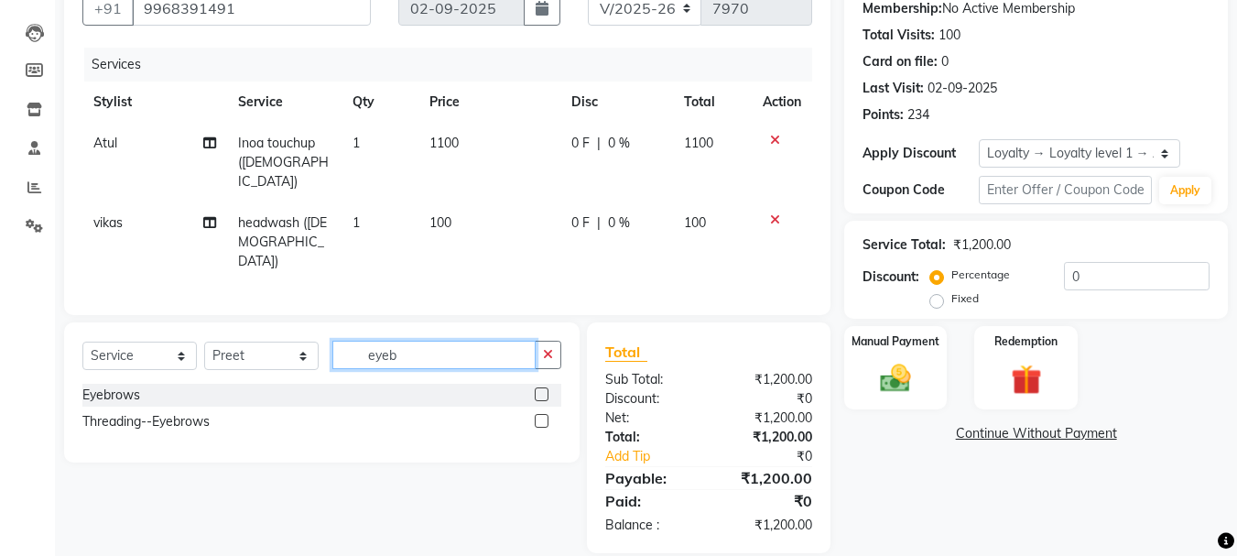
type input "eyeb"
click at [538, 387] on label at bounding box center [542, 394] width 14 height 14
click at [538, 389] on input "checkbox" at bounding box center [541, 395] width 12 height 12
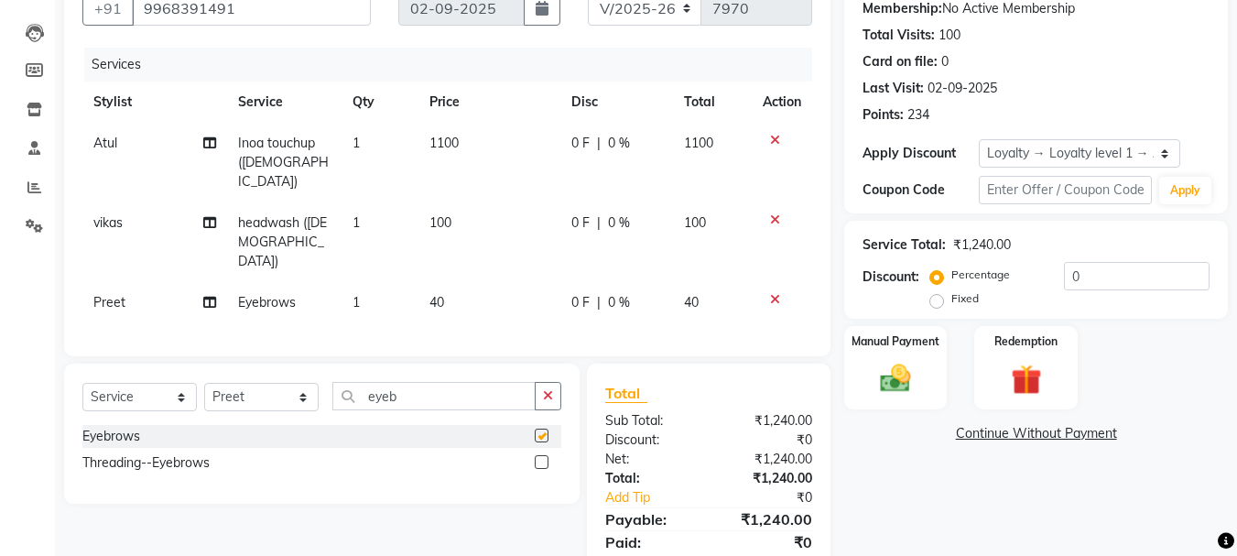
checkbox input "false"
click at [876, 385] on img at bounding box center [895, 378] width 51 height 37
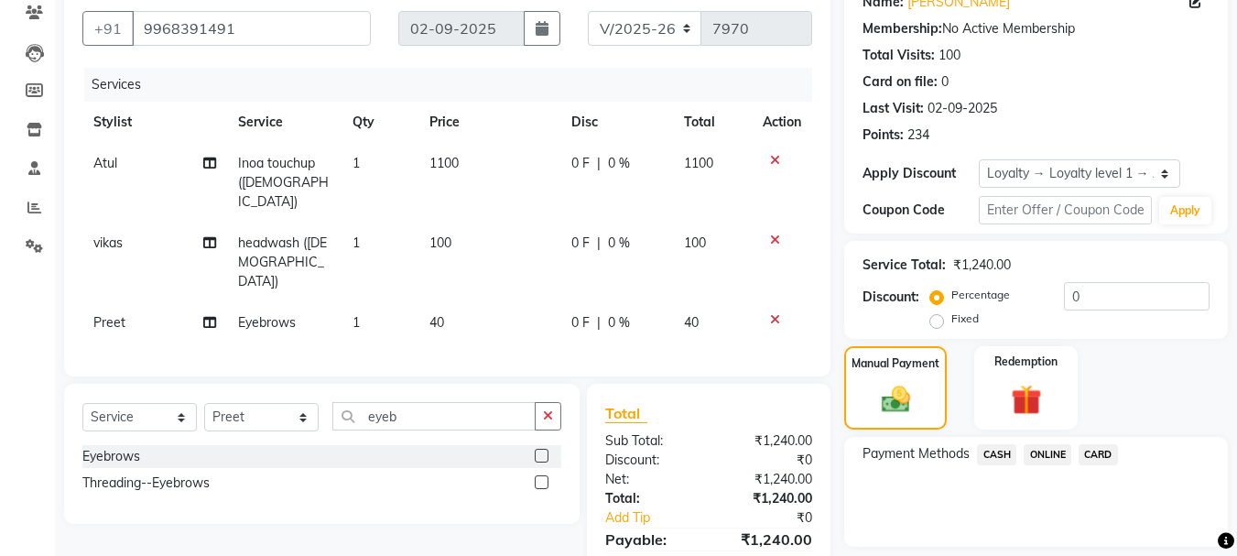
scroll to position [221, 0]
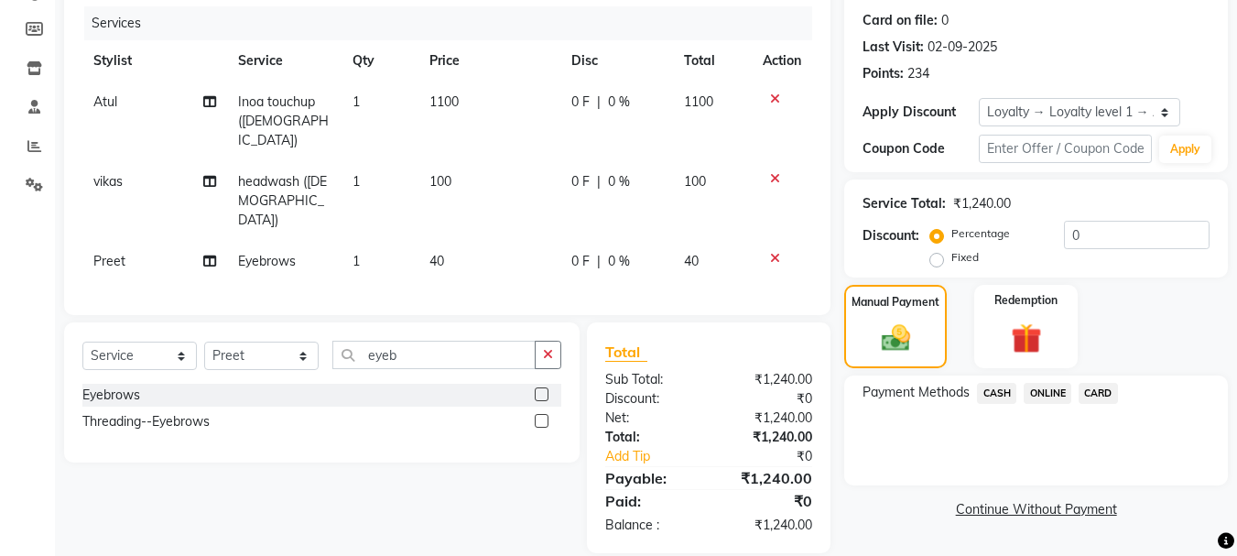
click at [996, 390] on span "CASH" at bounding box center [996, 393] width 39 height 21
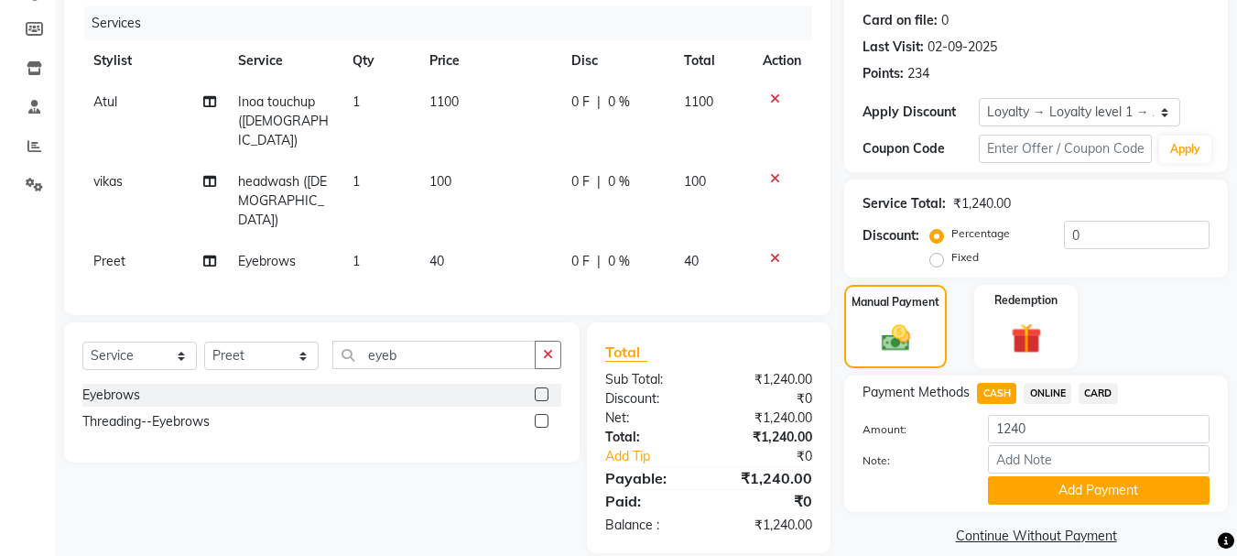
scroll to position [242, 0]
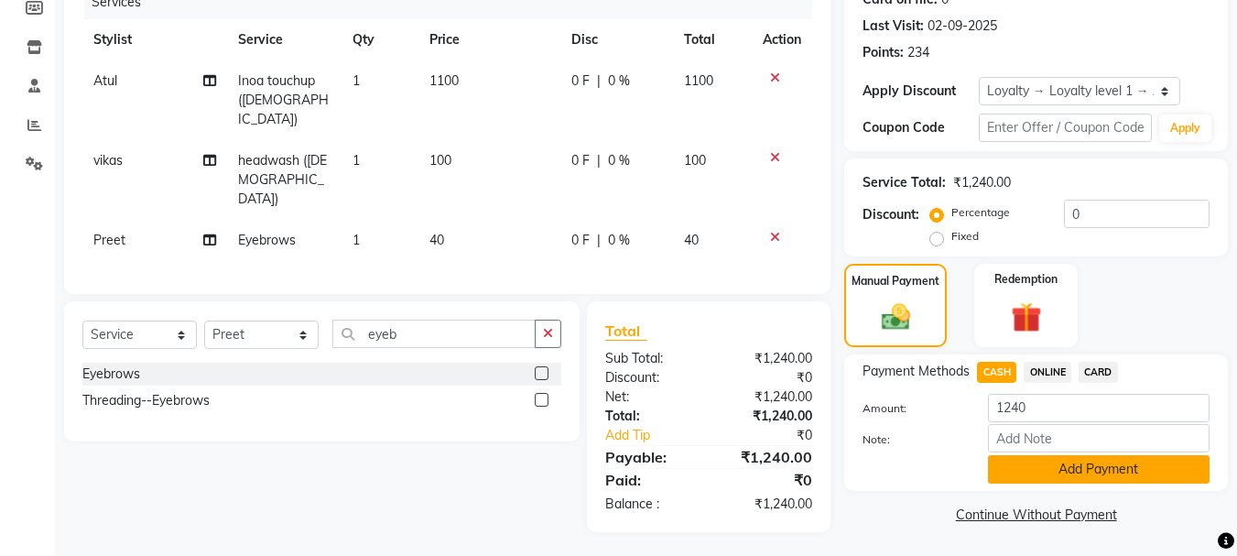
click at [1044, 465] on button "Add Payment" at bounding box center [1099, 469] width 222 height 28
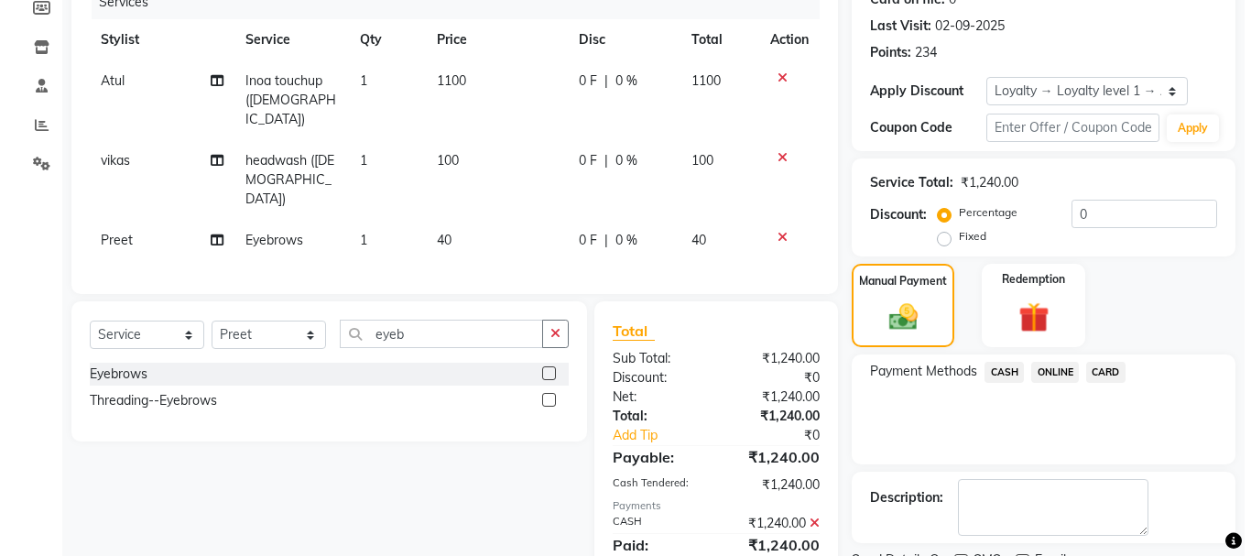
scroll to position [376, 0]
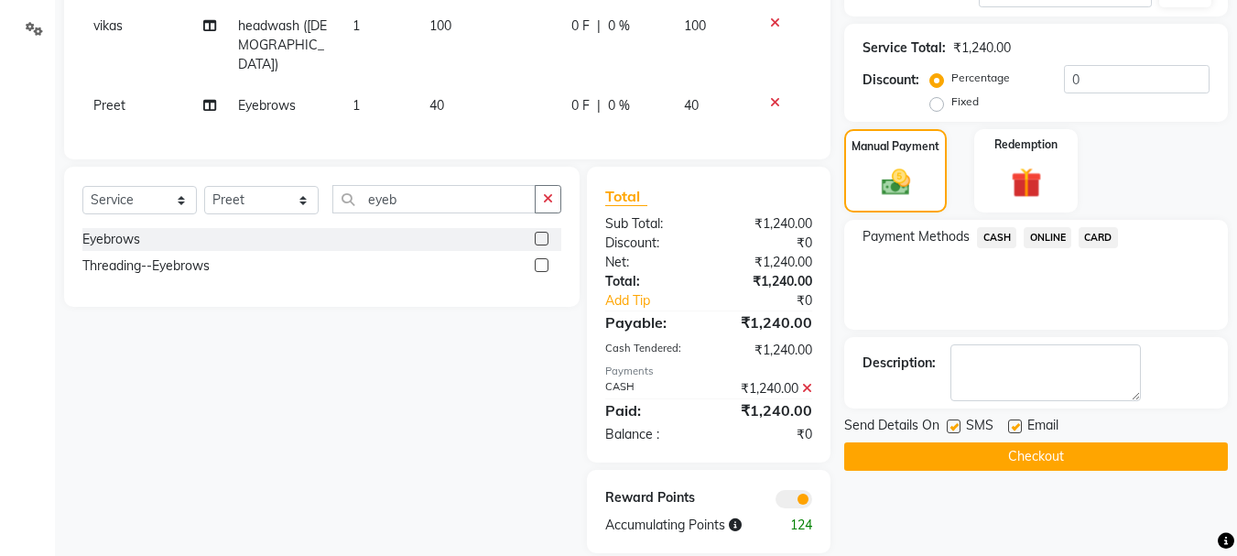
click at [797, 490] on span at bounding box center [794, 499] width 37 height 18
click at [812, 502] on input "checkbox" at bounding box center [812, 502] width 0 height 0
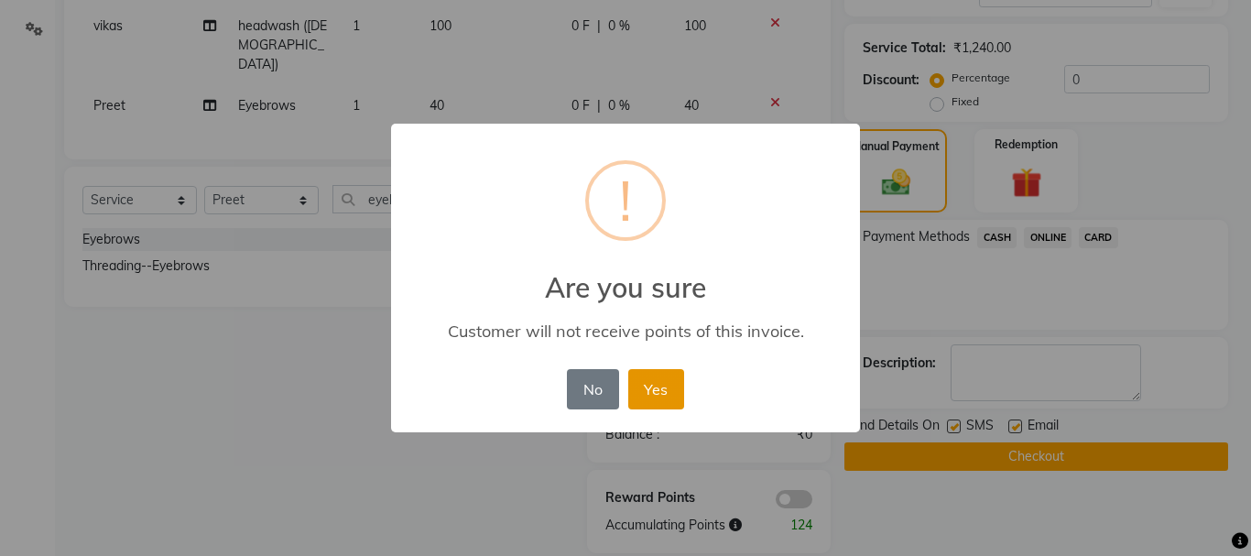
click at [669, 381] on button "Yes" at bounding box center [656, 389] width 56 height 40
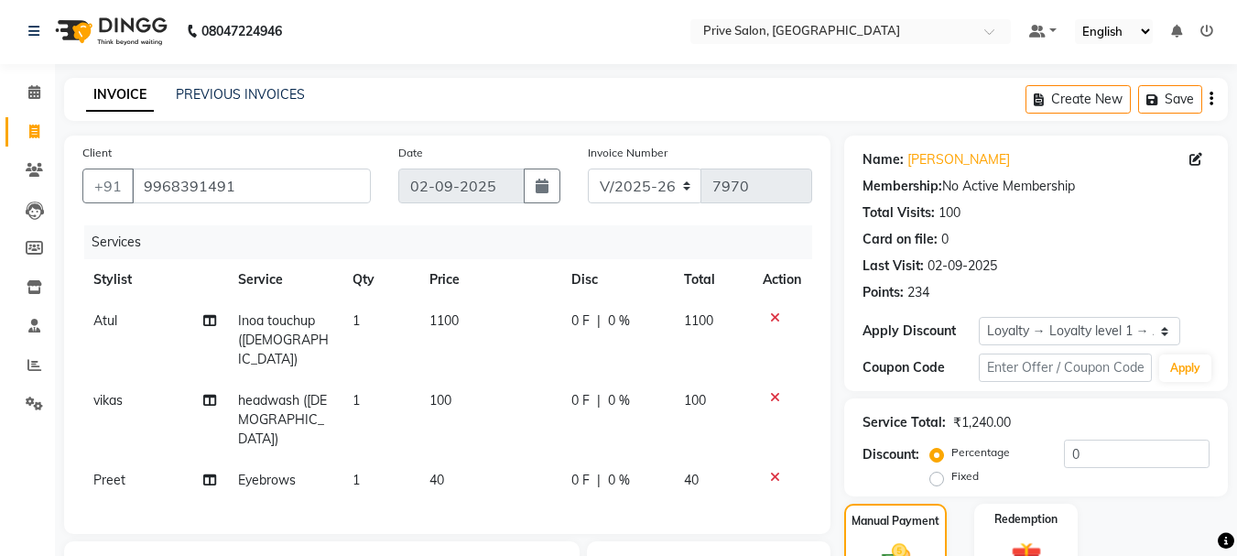
scroll to position [350, 0]
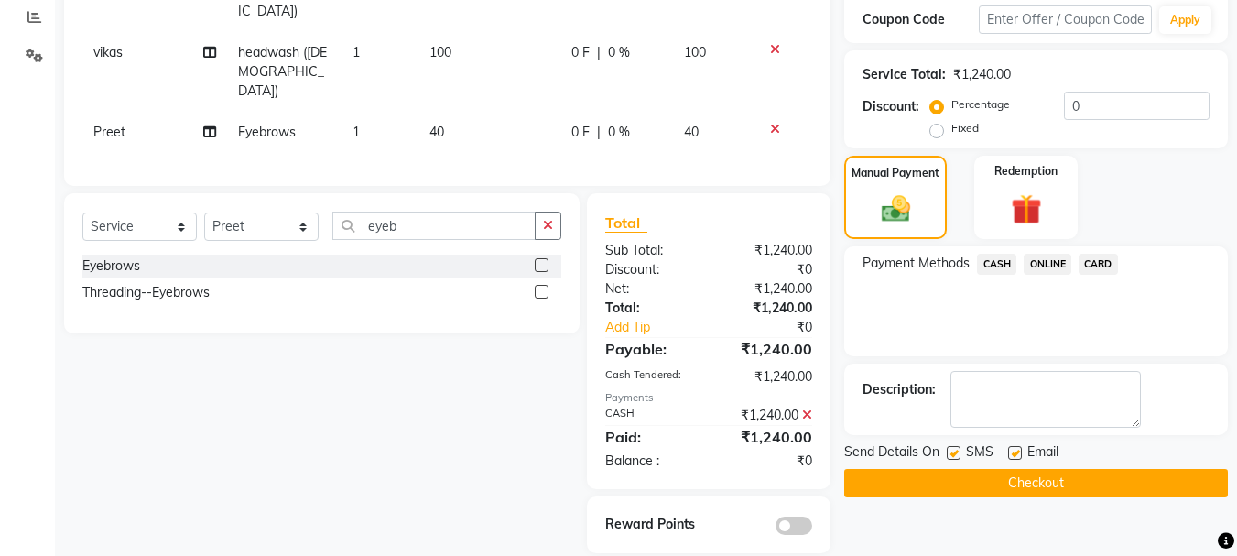
click at [947, 452] on label at bounding box center [954, 453] width 14 height 14
click at [947, 452] on input "checkbox" at bounding box center [953, 454] width 12 height 12
checkbox input "false"
click at [1019, 450] on label at bounding box center [1015, 453] width 14 height 14
click at [1019, 450] on input "checkbox" at bounding box center [1014, 454] width 12 height 12
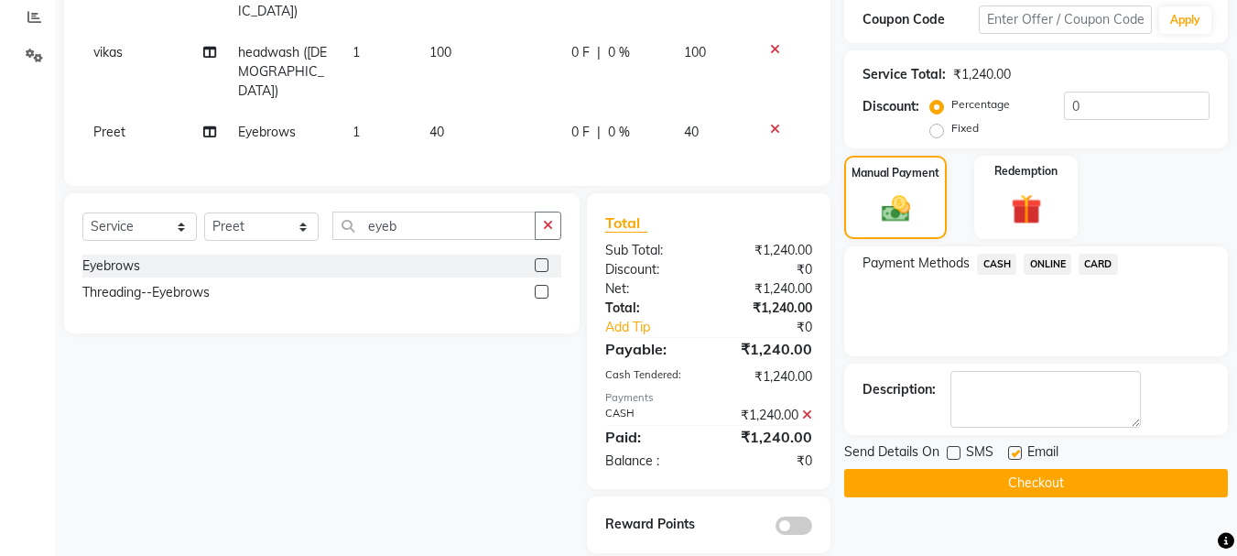
checkbox input "false"
click at [999, 467] on div "Send Details On SMS Email Checkout" at bounding box center [1036, 469] width 384 height 55
click at [999, 469] on button "Checkout" at bounding box center [1036, 483] width 384 height 28
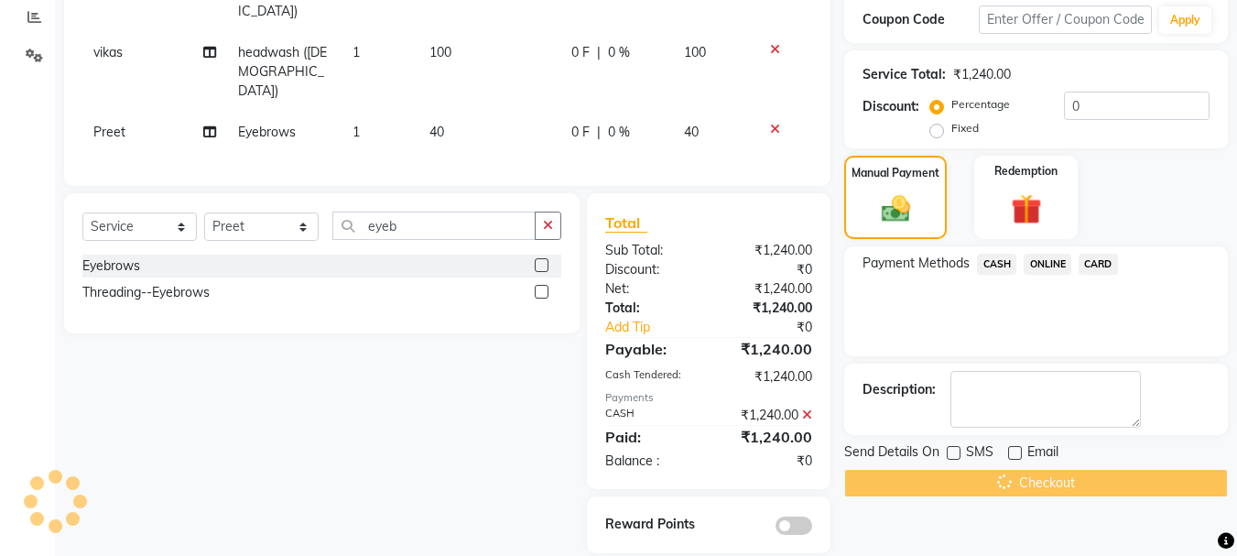
click at [999, 469] on div "Checkout" at bounding box center [1036, 483] width 384 height 28
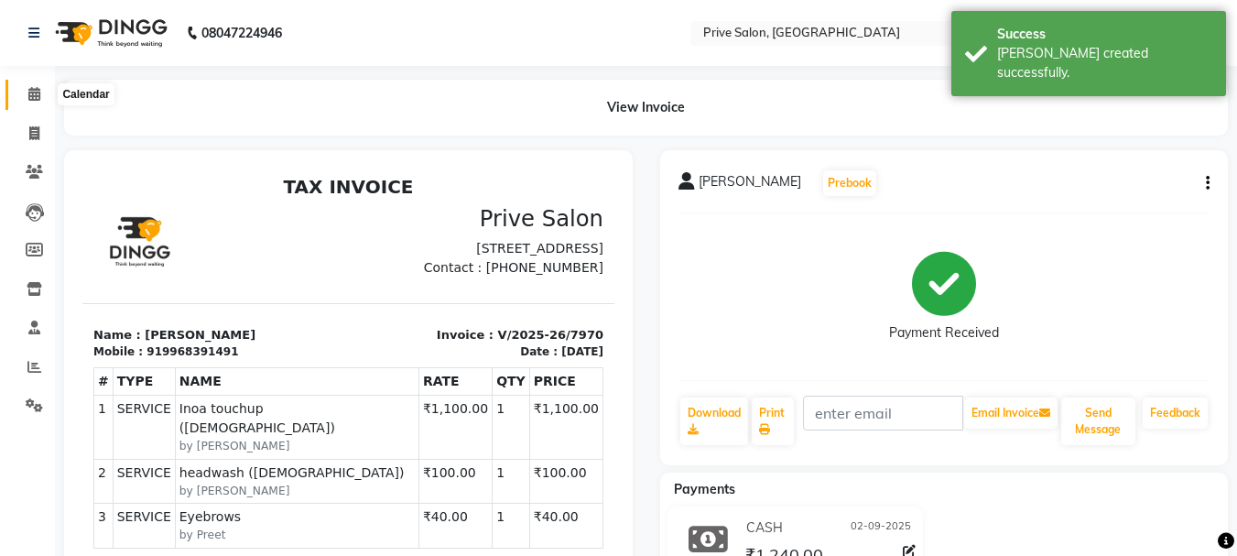
click at [38, 98] on icon at bounding box center [34, 94] width 12 height 14
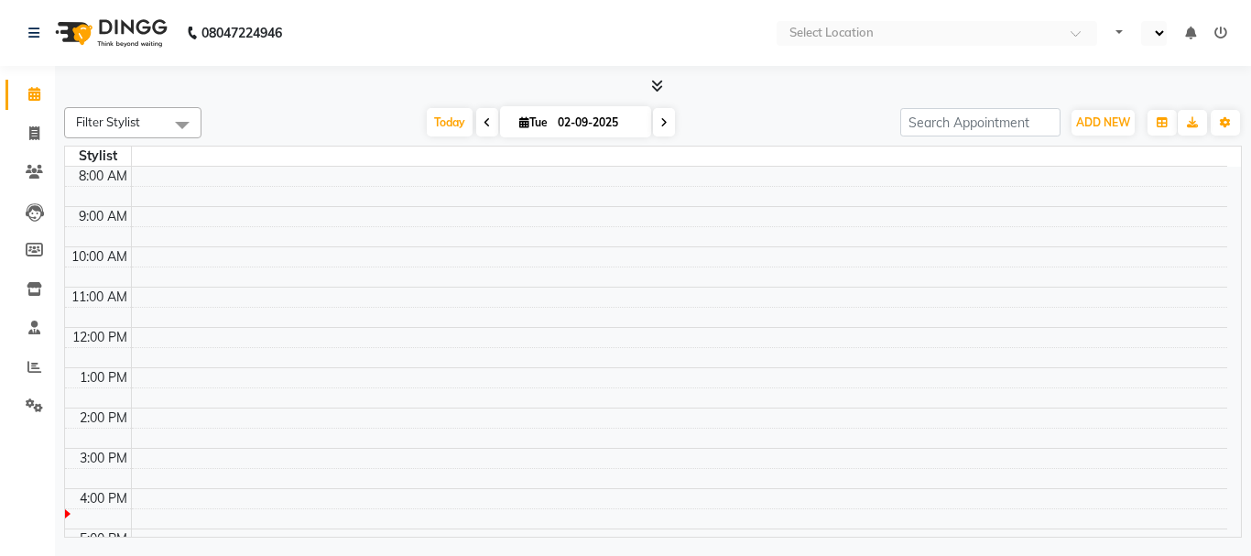
select select "en"
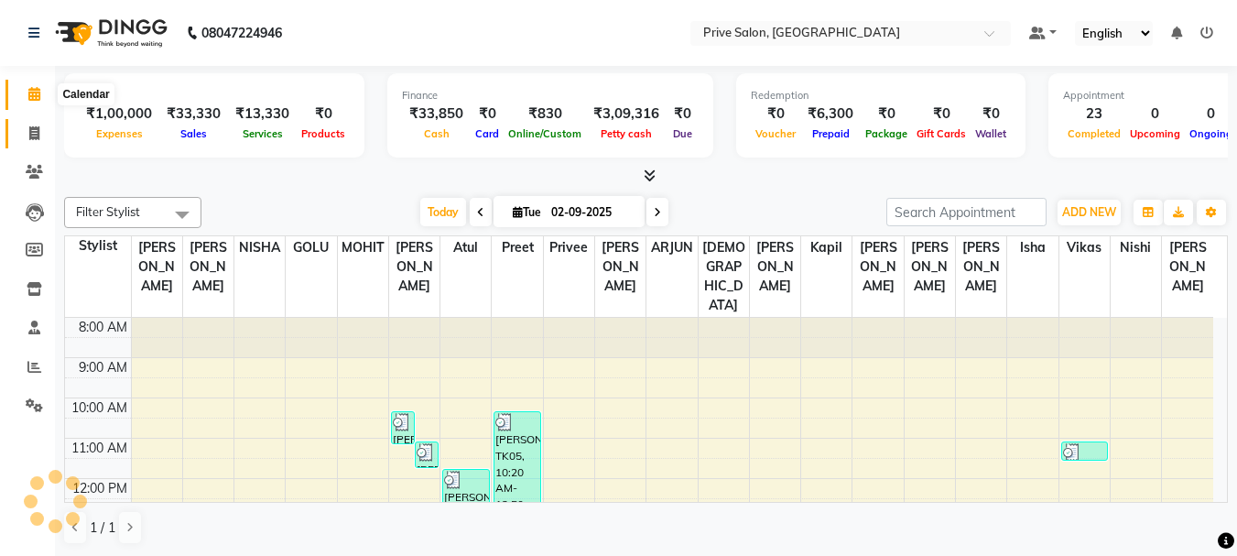
click at [33, 144] on link "Invoice" at bounding box center [27, 134] width 44 height 30
select select "service"
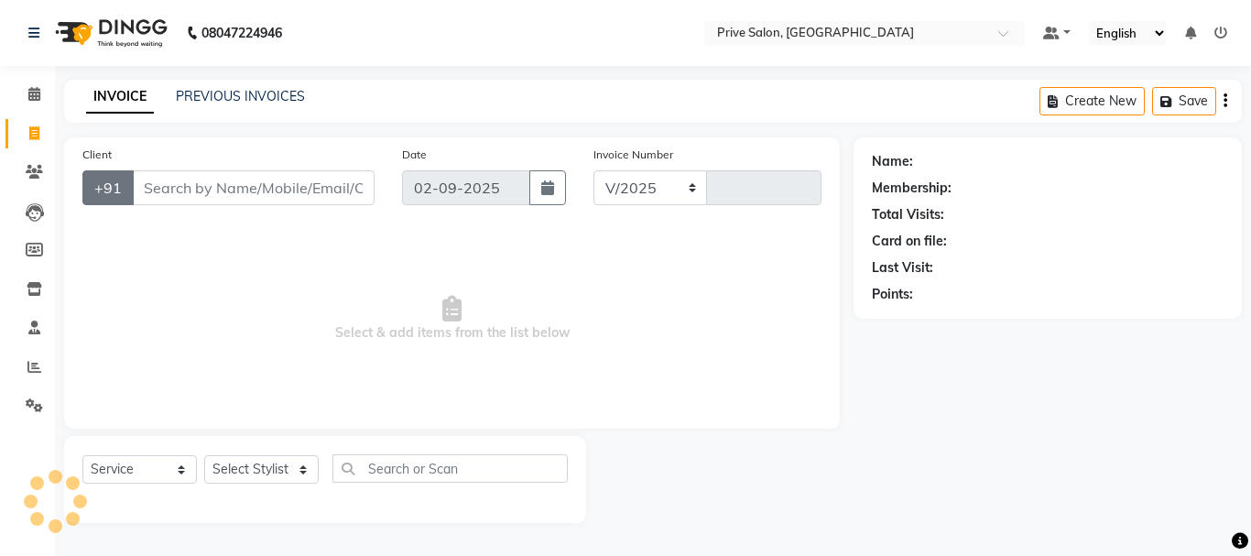
select select "136"
type input "7971"
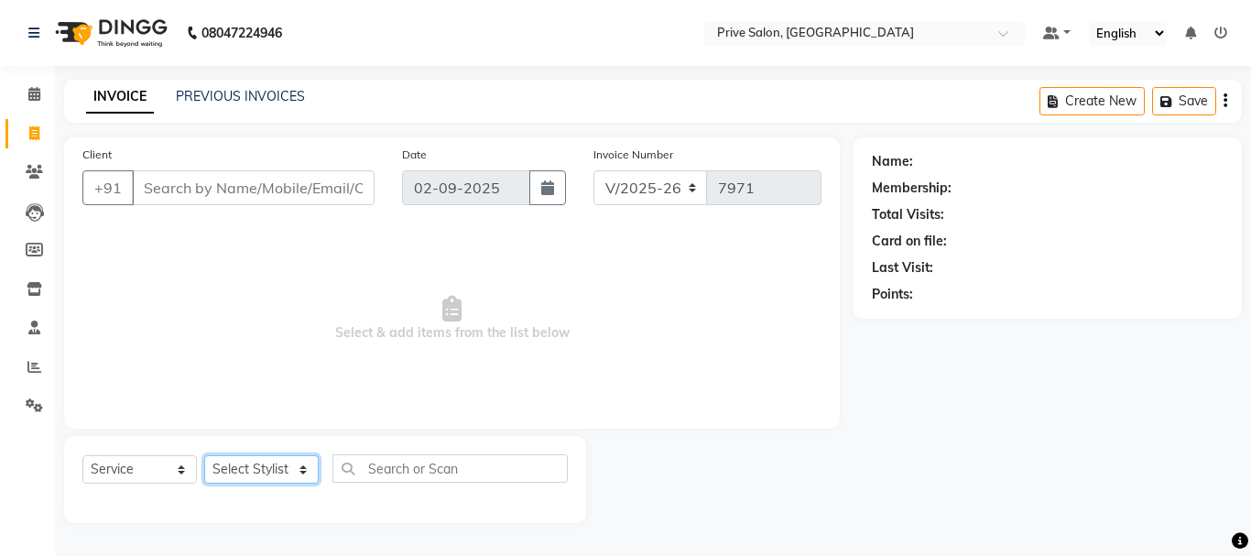
click at [283, 469] on select "Select Stylist" at bounding box center [261, 469] width 114 height 28
select select "36098"
click at [204, 455] on select "Select Stylist amit ARJUN [PERSON_NAME] [PERSON_NAME] GOLU [PERSON_NAME] isha […" at bounding box center [261, 469] width 114 height 28
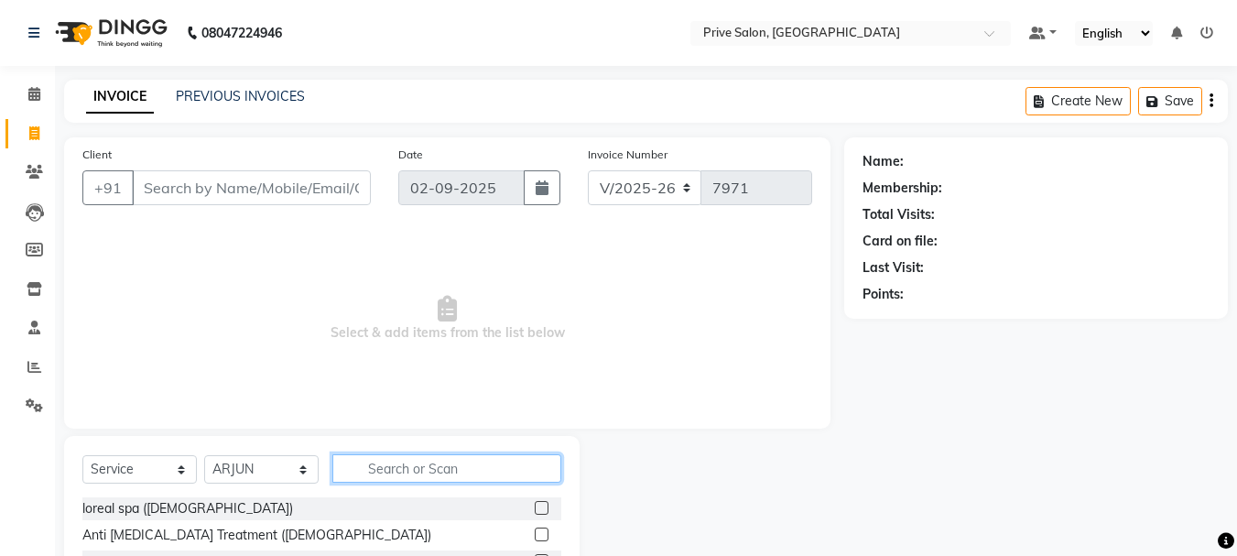
click at [402, 476] on input "text" at bounding box center [446, 468] width 229 height 28
type input "n"
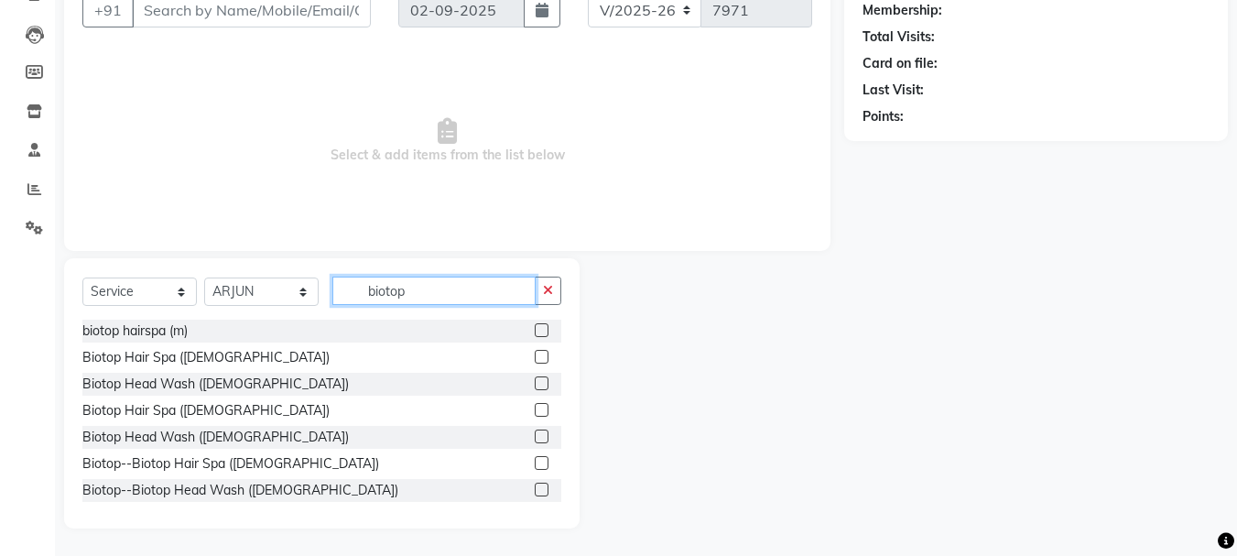
type input "biotop"
click at [535, 435] on label at bounding box center [542, 437] width 14 height 14
click at [535, 435] on input "checkbox" at bounding box center [541, 437] width 12 height 12
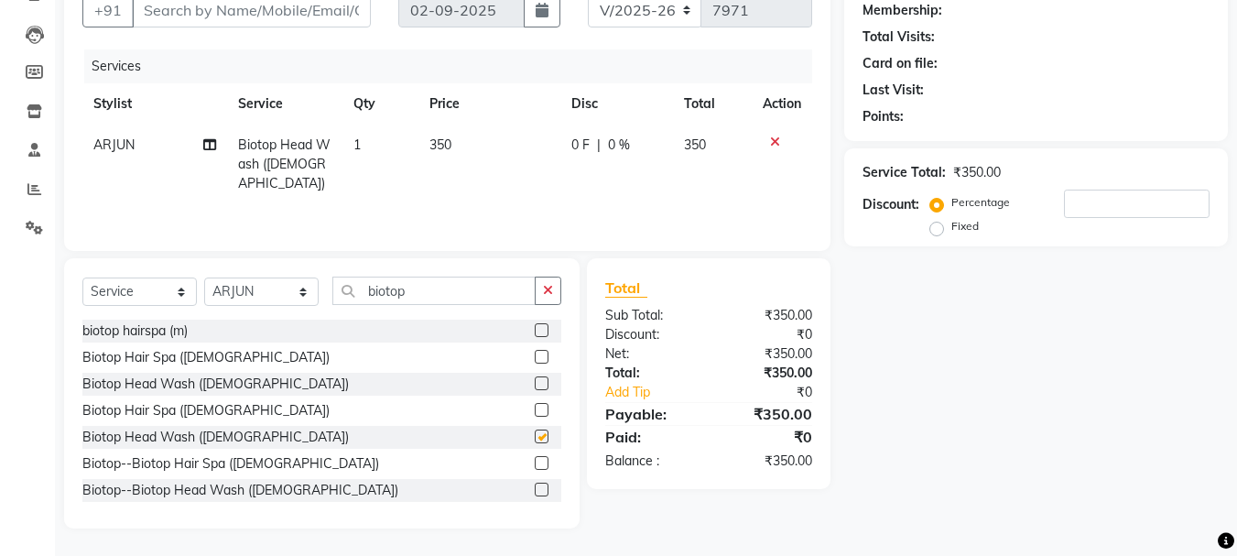
checkbox input "false"
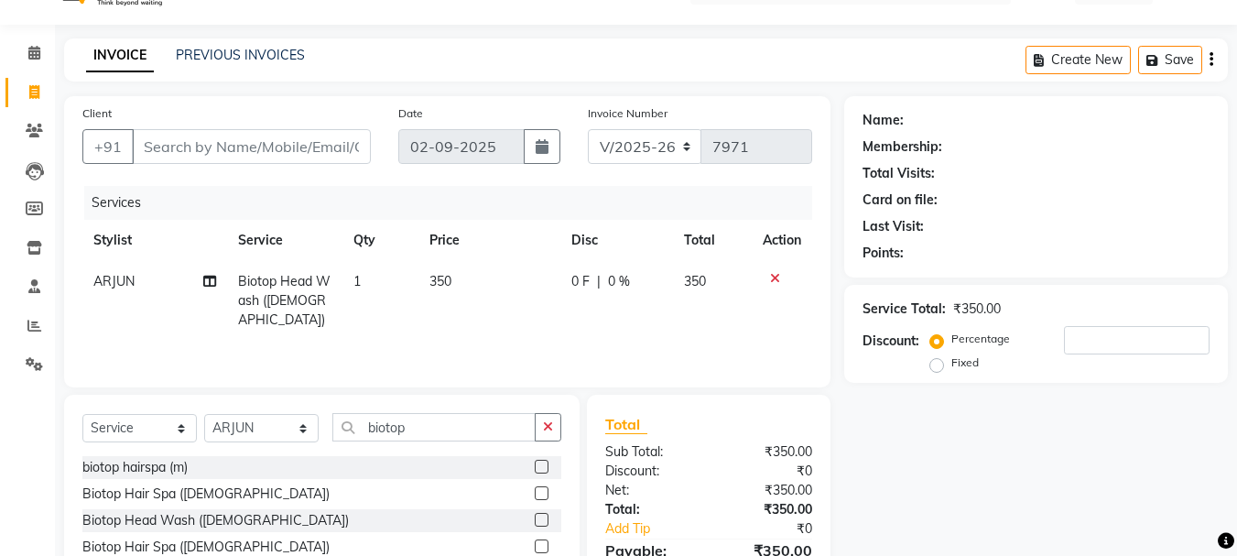
scroll to position [0, 0]
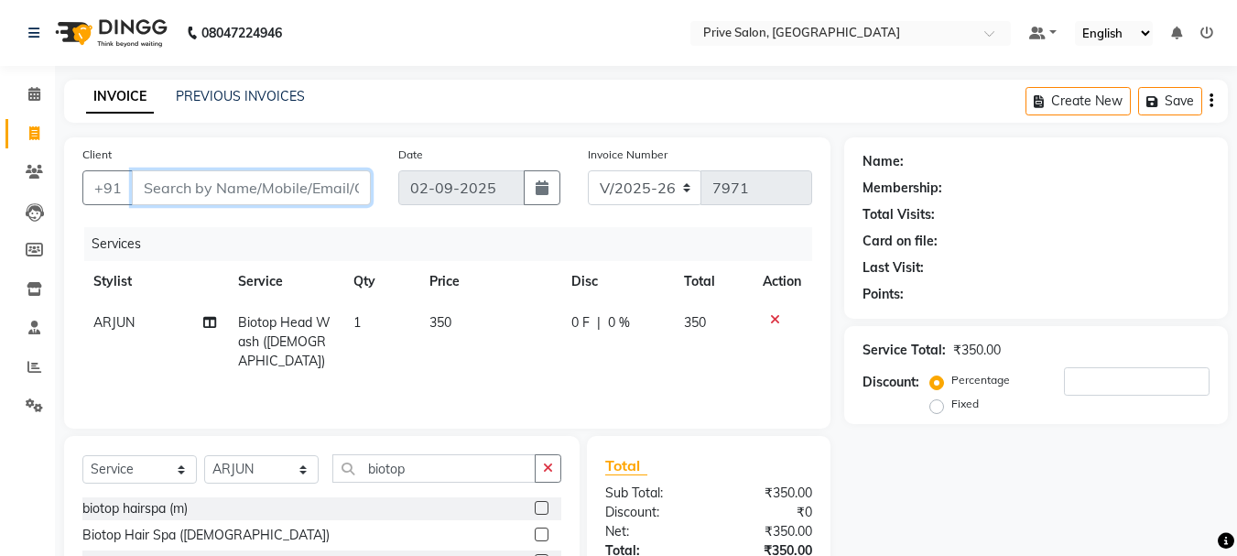
click at [201, 201] on input "Client" at bounding box center [251, 187] width 239 height 35
type input "p"
type input "0"
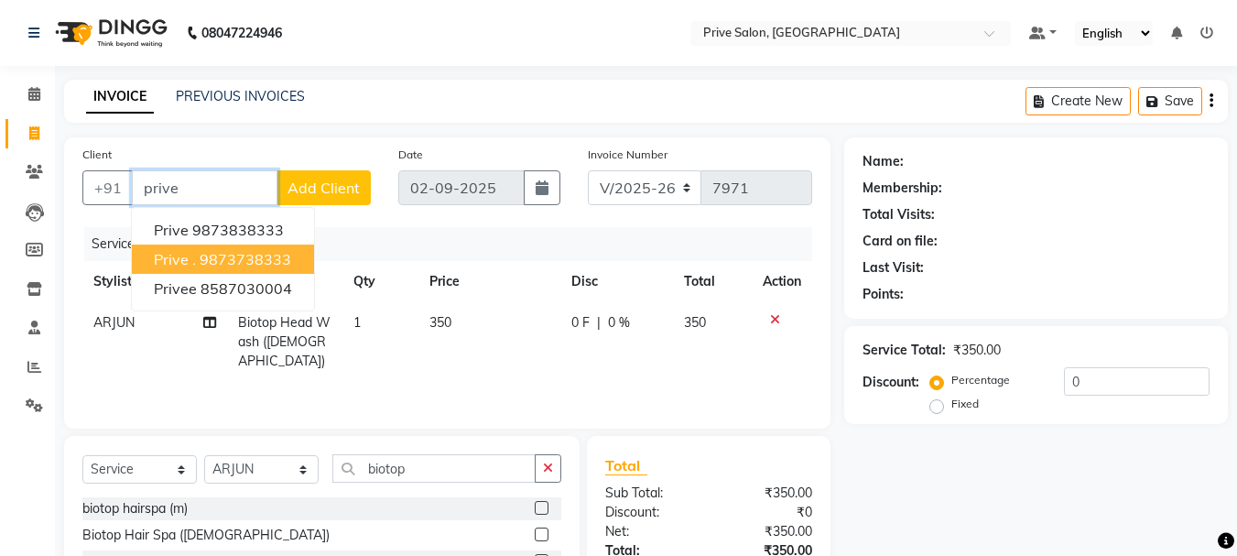
click at [209, 255] on ngb-highlight "9873738333" at bounding box center [246, 259] width 92 height 18
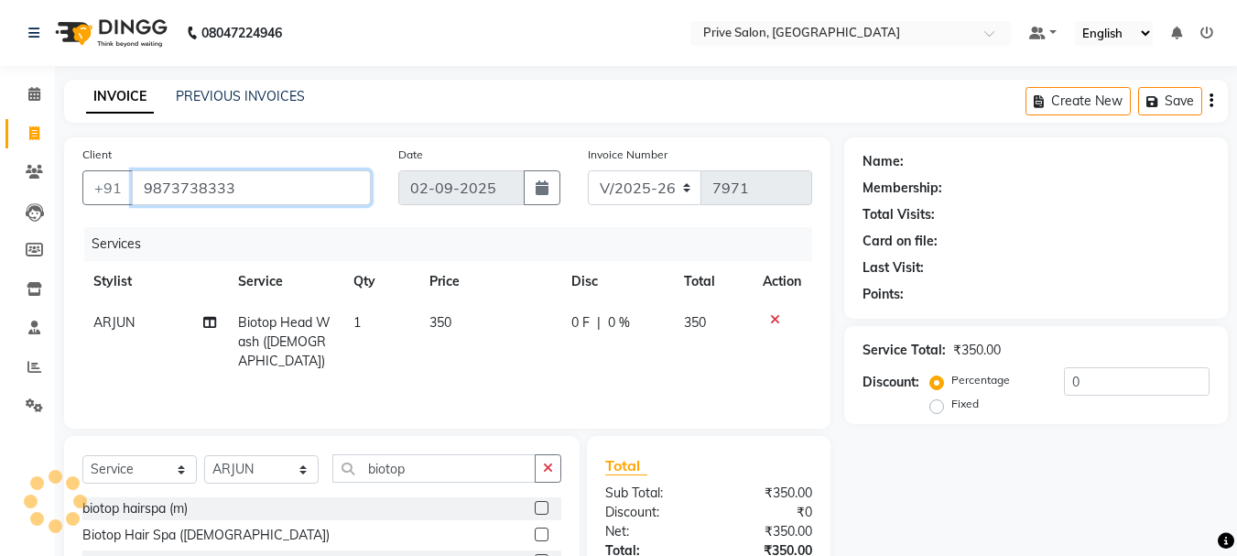
type input "9873738333"
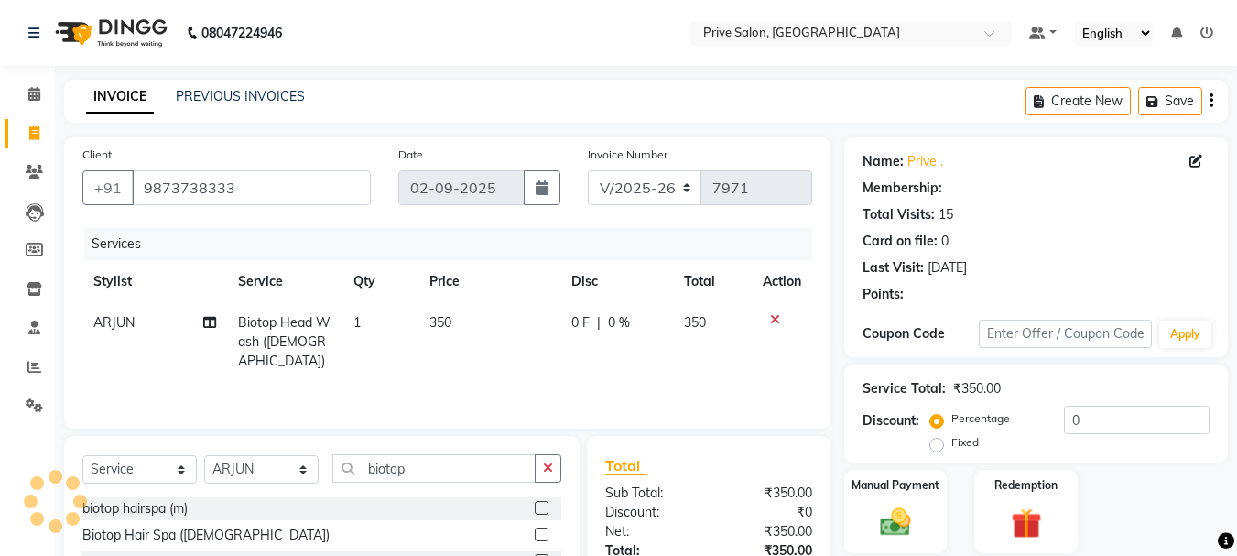
select select "1: Object"
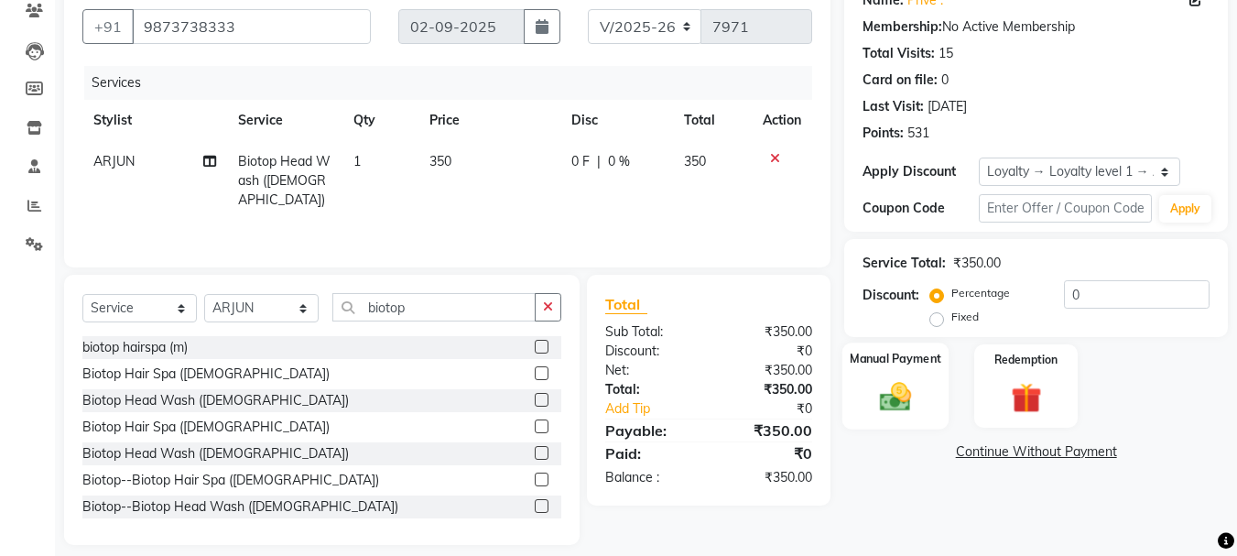
scroll to position [178, 0]
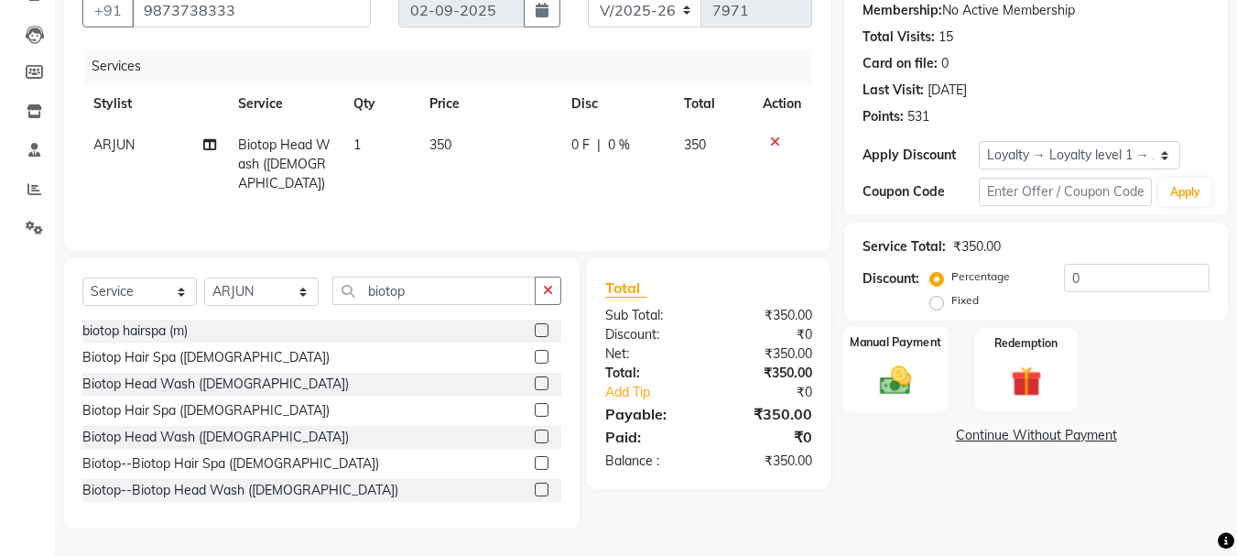
click at [888, 365] on img at bounding box center [895, 380] width 51 height 37
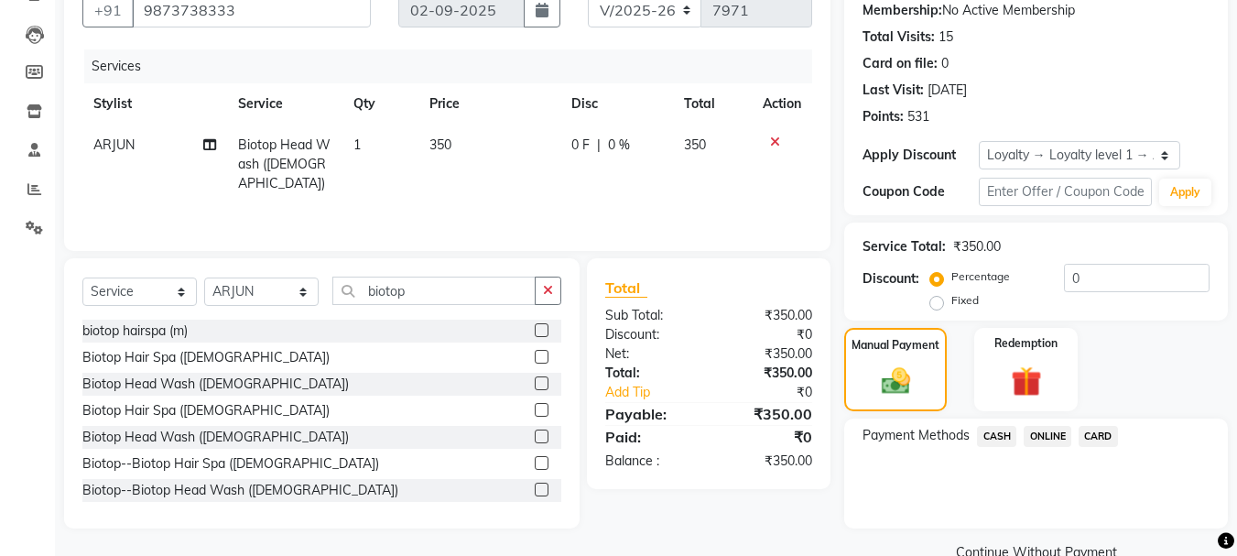
click at [1006, 439] on span "CASH" at bounding box center [996, 436] width 39 height 21
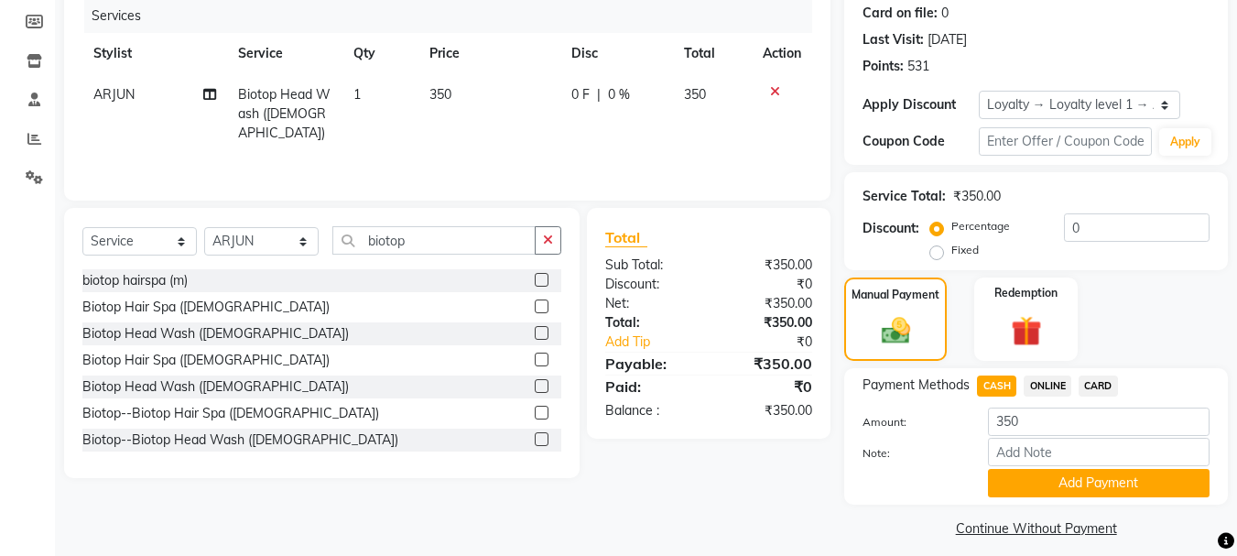
scroll to position [242, 0]
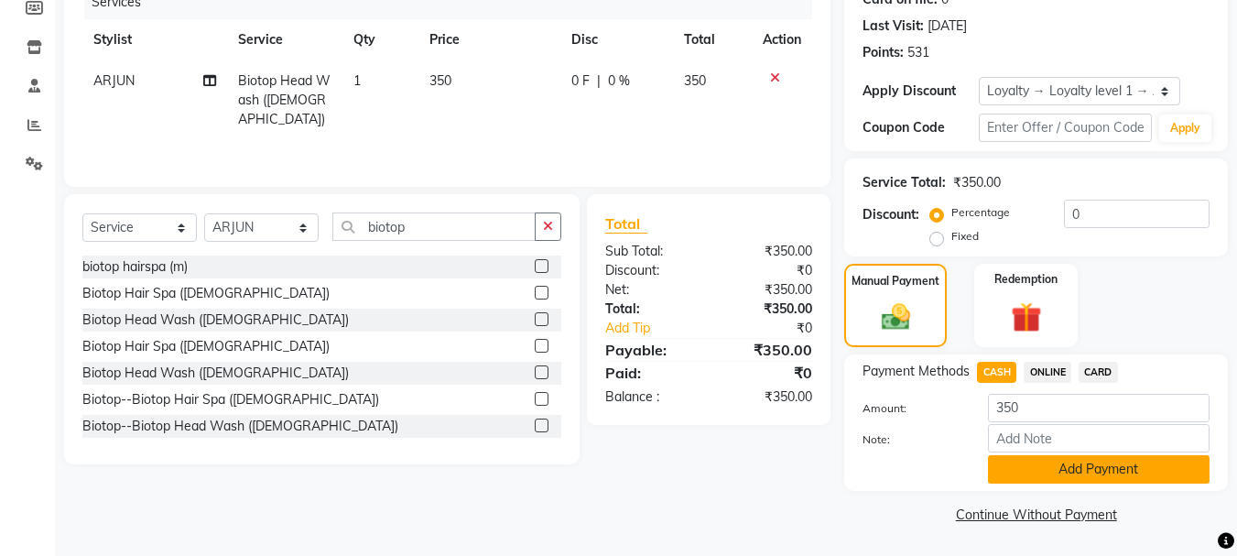
click at [1005, 480] on button "Add Payment" at bounding box center [1099, 469] width 222 height 28
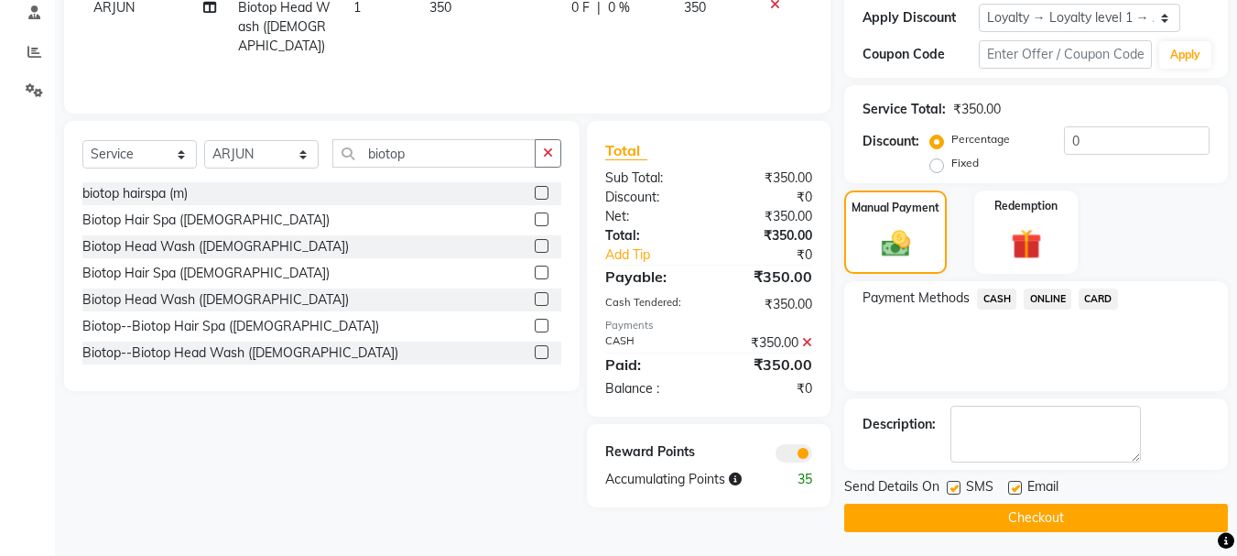
scroll to position [319, 0]
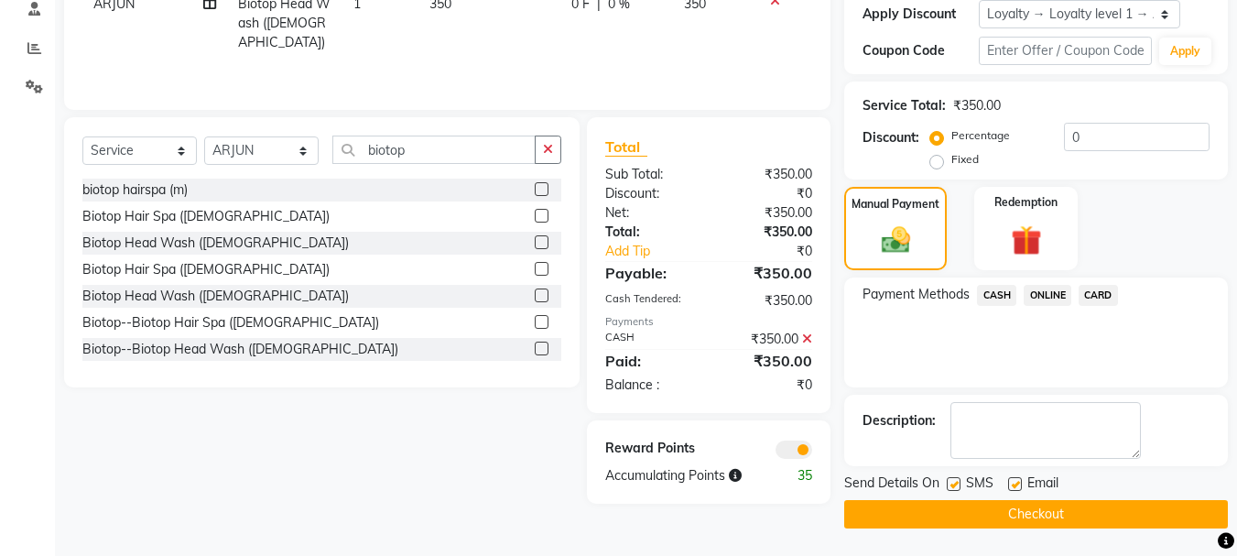
click at [956, 519] on button "Checkout" at bounding box center [1036, 514] width 384 height 28
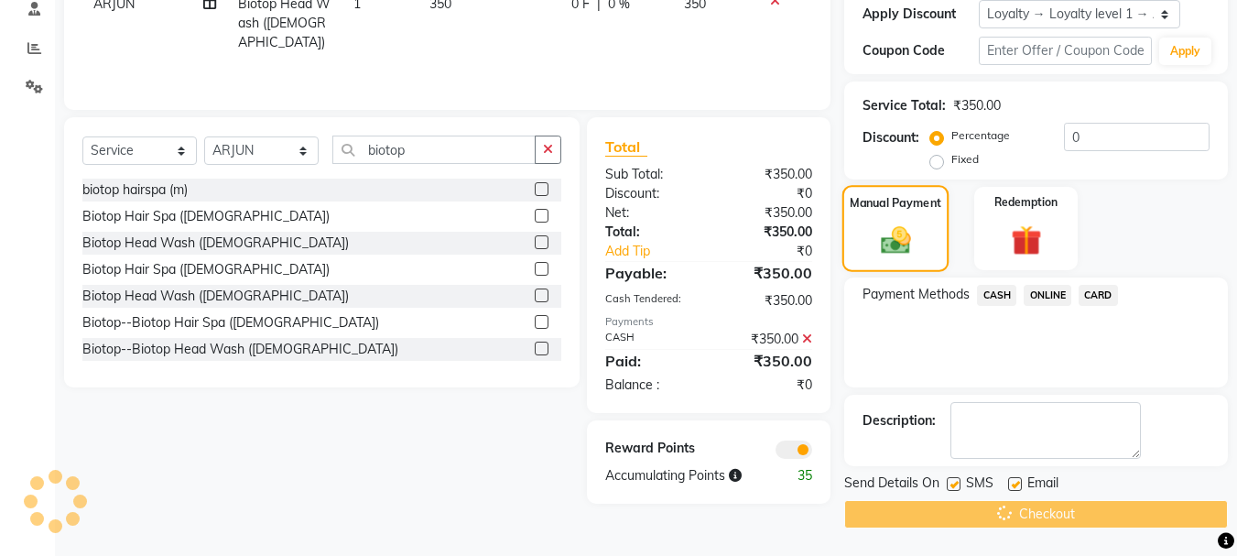
scroll to position [0, 0]
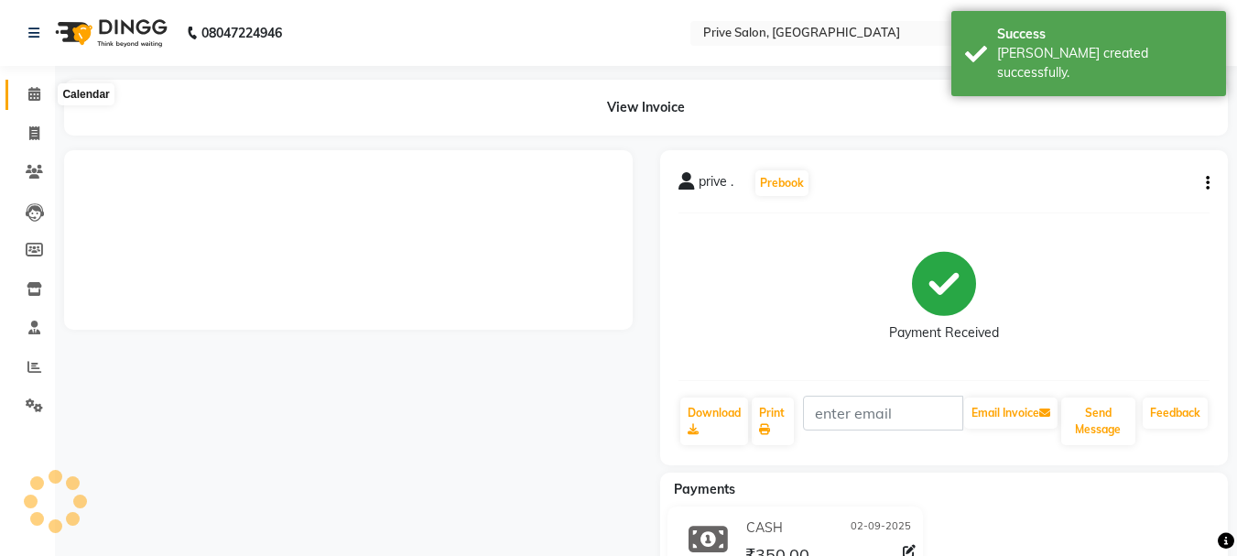
click at [31, 96] on icon at bounding box center [34, 94] width 12 height 14
